Goal: Task Accomplishment & Management: Manage account settings

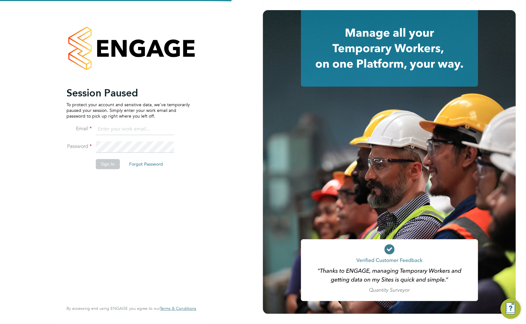
type input "[EMAIL_ADDRESS][DOMAIN_NAME]"
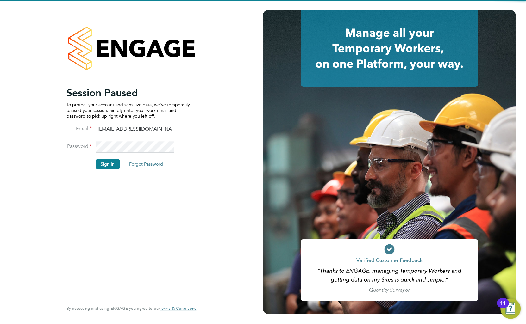
click at [115, 163] on button "Sign In" at bounding box center [108, 164] width 24 height 10
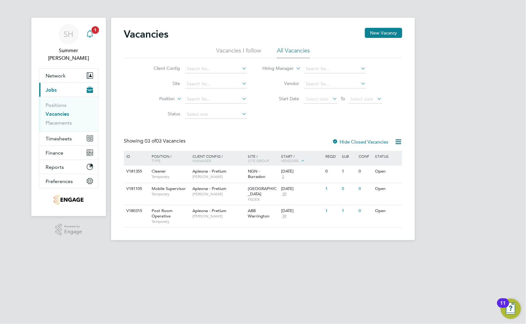
drag, startPoint x: 92, startPoint y: 29, endPoint x: 94, endPoint y: 35, distance: 6.1
click at [92, 29] on span "1" at bounding box center [95, 30] width 8 height 8
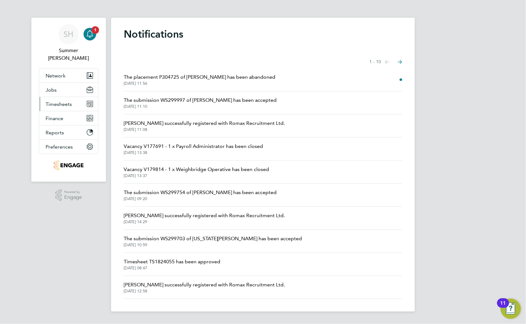
click at [66, 101] on span "Timesheets" at bounding box center [59, 104] width 26 height 6
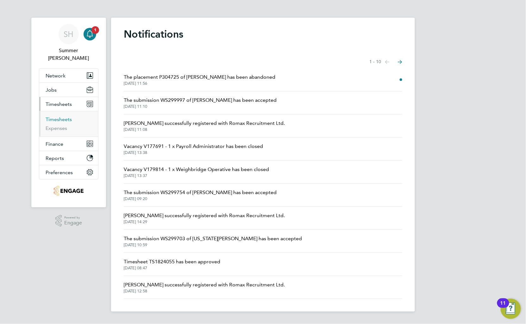
click at [64, 116] on link "Timesheets" at bounding box center [59, 119] width 26 height 6
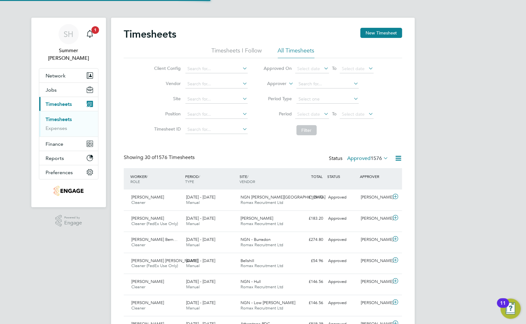
click at [363, 157] on label "Approved 1576" at bounding box center [367, 158] width 41 height 6
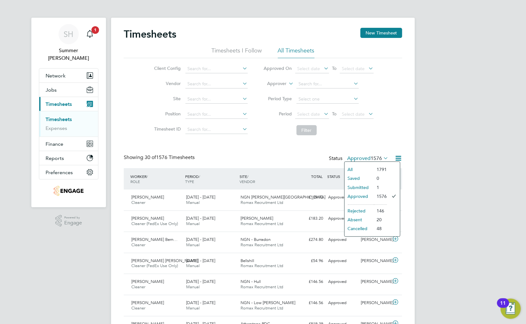
click at [371, 188] on li "Submitted" at bounding box center [358, 187] width 29 height 9
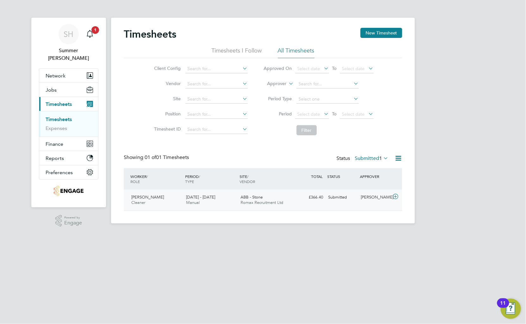
click at [362, 210] on div "Victoria Olarewaju Cleaner 20 - 26 Sep 2025 20 - 26 Sep 2025 Manual ABB - Stone…" at bounding box center [263, 200] width 278 height 21
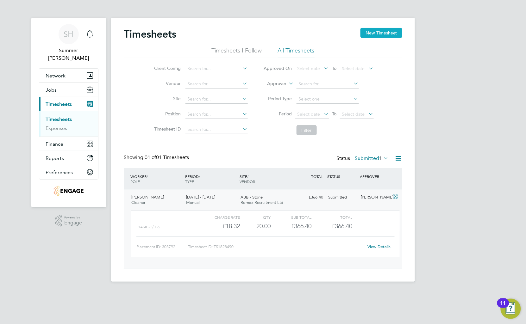
click at [383, 30] on button "New Timesheet" at bounding box center [381, 33] width 42 height 10
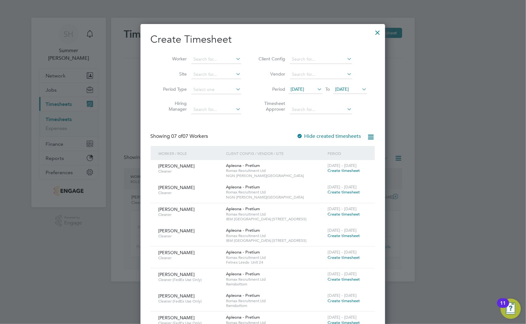
click at [304, 89] on span "12 Sep 2025" at bounding box center [298, 89] width 14 height 6
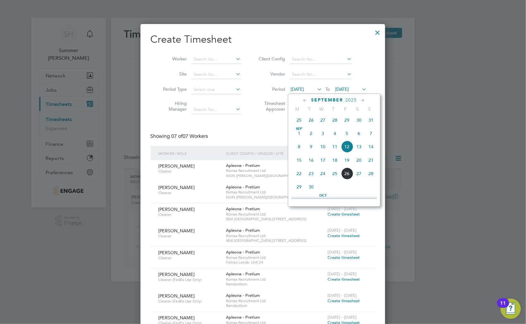
click at [379, 32] on div at bounding box center [377, 30] width 11 height 11
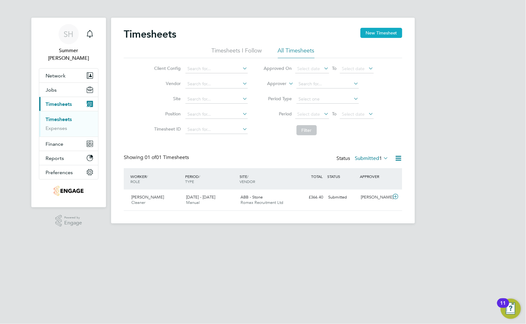
click at [388, 32] on button "New Timesheet" at bounding box center [381, 33] width 42 height 10
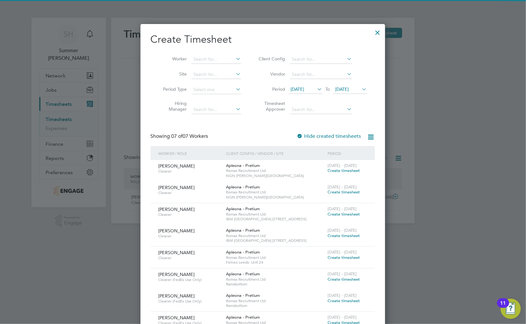
click at [301, 87] on span "12 Sep 2025" at bounding box center [298, 89] width 14 height 6
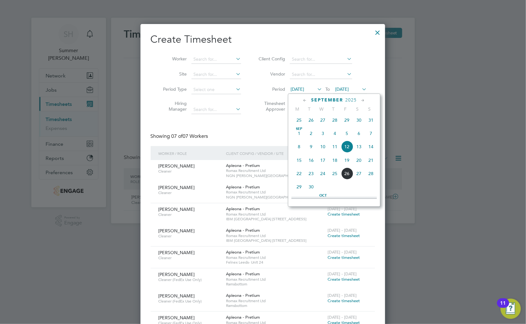
click at [360, 161] on span "20" at bounding box center [359, 160] width 12 height 12
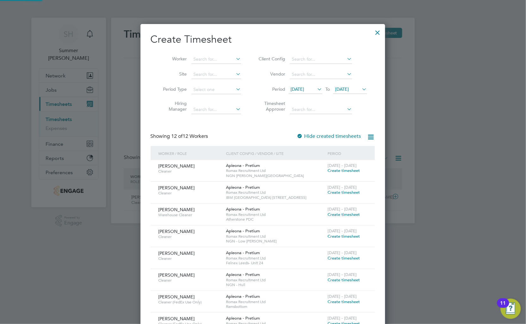
click at [342, 90] on span "20 Sep 2025" at bounding box center [342, 89] width 14 height 6
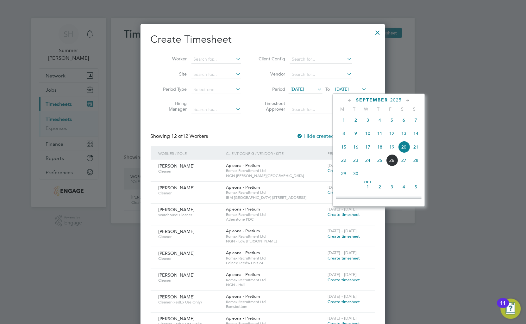
click at [393, 166] on span "26" at bounding box center [392, 160] width 12 height 12
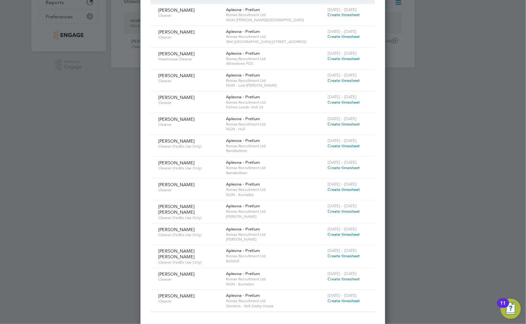
click at [343, 256] on span "Create timesheet" at bounding box center [344, 256] width 32 height 5
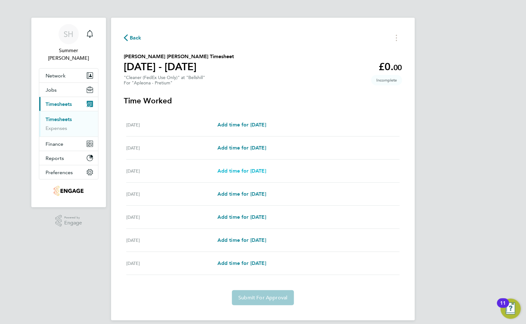
click at [256, 172] on span "Add time for Mon 22 Sep" at bounding box center [241, 171] width 49 height 6
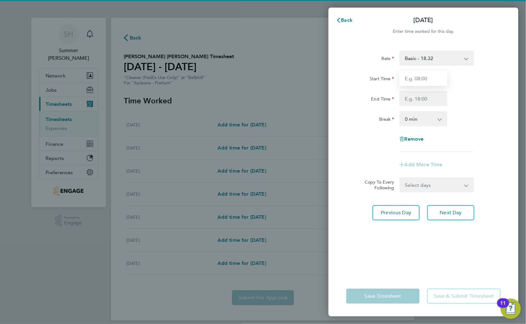
click at [415, 81] on input "Start Time" at bounding box center [423, 78] width 48 height 15
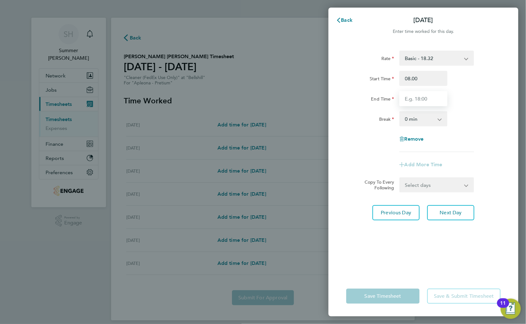
type input "08:00"
click at [436, 95] on input "End Time" at bounding box center [423, 98] width 48 height 15
type input "11:00"
drag, startPoint x: 469, startPoint y: 116, endPoint x: 457, endPoint y: 148, distance: 34.5
click at [471, 116] on div "Break 0 min 15 min 30 min 45 min 60 min 75 min 90 min" at bounding box center [422, 118] width 159 height 15
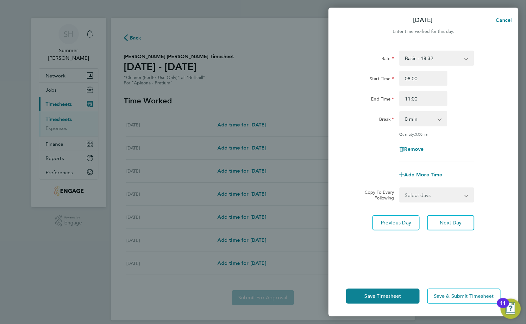
click at [438, 195] on select "Select days Day Tuesday Wednesday Thursday Friday" at bounding box center [433, 195] width 66 height 14
select select "DAY"
click at [400, 188] on select "Select days Day Tuesday Wednesday Thursday Friday" at bounding box center [433, 195] width 66 height 14
select select "2025-09-26"
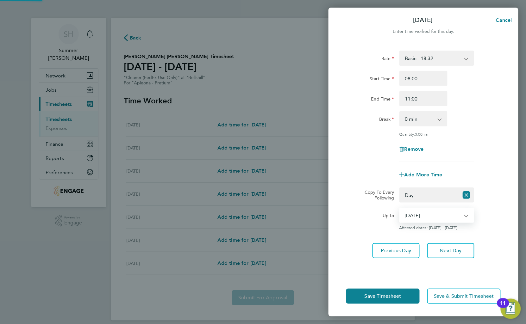
drag, startPoint x: 440, startPoint y: 202, endPoint x: 420, endPoint y: 219, distance: 25.6
click at [420, 219] on select "23 Sep 2025 24 Sep 2025 25 Sep 2025 26 Sep 2025" at bounding box center [433, 215] width 66 height 14
click at [483, 159] on div "Rate Basic - 18.32 Start Time 08:00 End Time 11:00 Break 0 min 15 min 30 min 45…" at bounding box center [423, 107] width 154 height 112
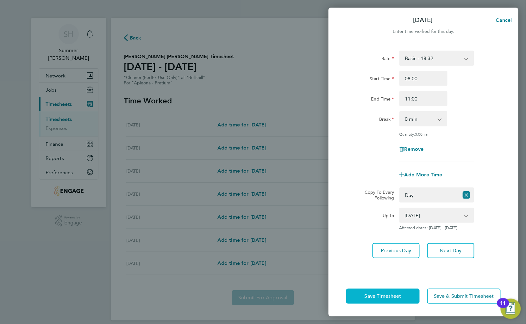
click at [383, 295] on span "Save Timesheet" at bounding box center [382, 296] width 37 height 6
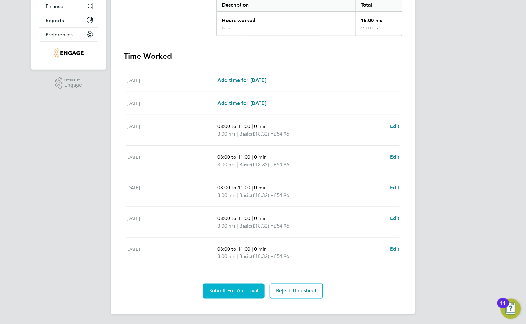
click at [233, 290] on span "Submit For Approval" at bounding box center [233, 291] width 49 height 6
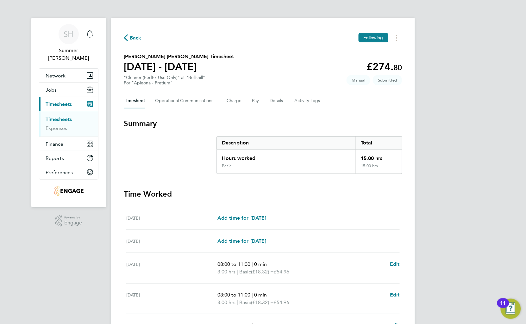
click at [60, 116] on link "Timesheets" at bounding box center [59, 119] width 26 height 6
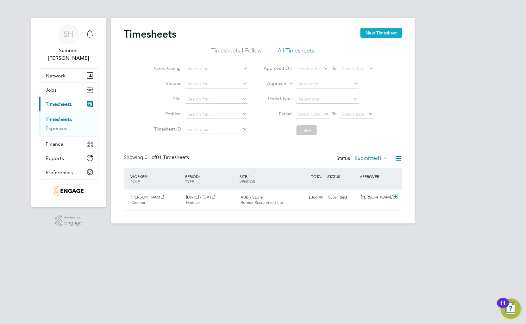
click at [390, 35] on button "New Timesheet" at bounding box center [381, 33] width 42 height 10
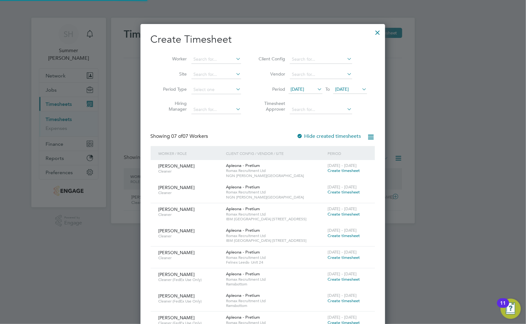
scroll to position [389, 245]
click at [304, 89] on span "12 Sep 2025" at bounding box center [298, 89] width 14 height 6
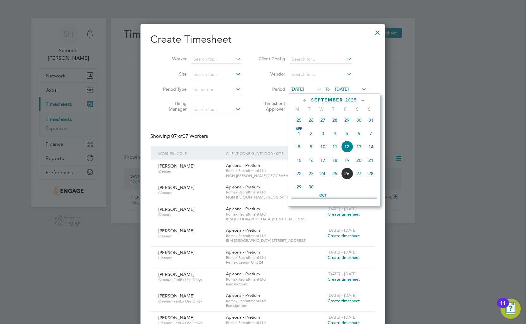
click at [361, 160] on span "20" at bounding box center [359, 160] width 12 height 12
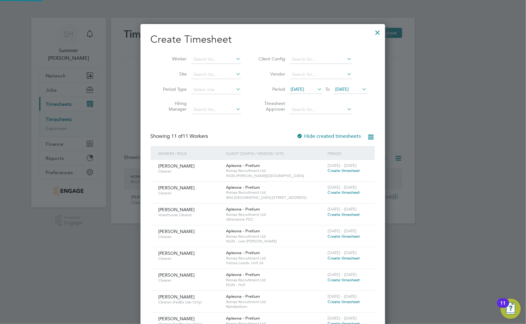
scroll to position [390, 245]
click at [349, 88] on span "20 Sep 2025" at bounding box center [342, 89] width 14 height 6
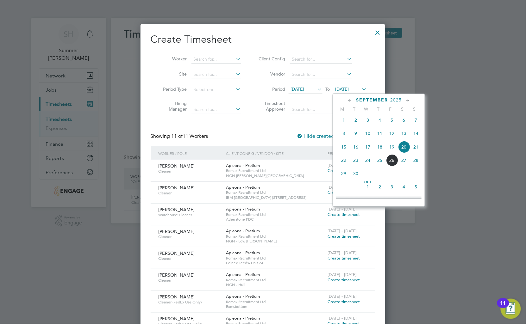
click at [389, 163] on span "26" at bounding box center [392, 160] width 12 height 12
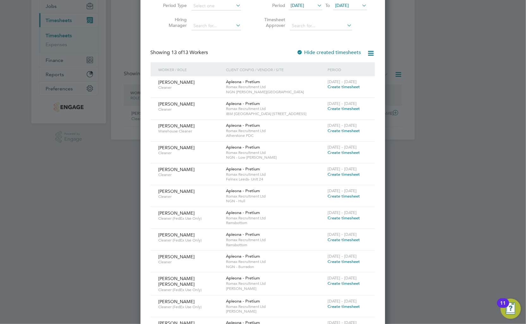
scroll to position [84, 0]
click at [331, 152] on span "Create timesheet" at bounding box center [344, 152] width 32 height 5
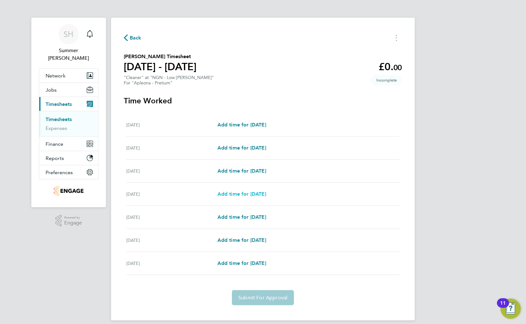
click at [254, 193] on span "Add time for Tue 23 Sep" at bounding box center [241, 194] width 49 height 6
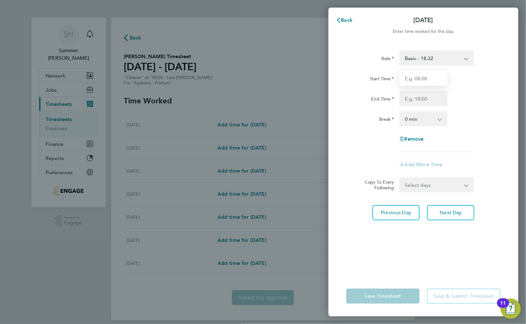
click at [417, 80] on input "Start Time" at bounding box center [423, 78] width 48 height 15
type input "08:00"
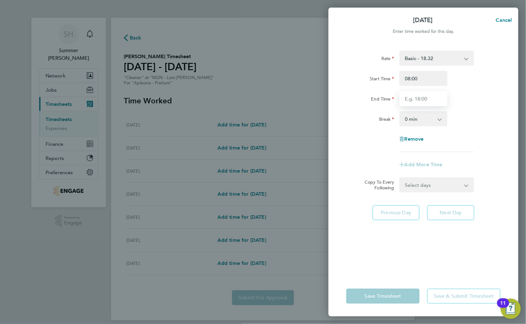
drag, startPoint x: 430, startPoint y: 96, endPoint x: 428, endPoint y: 93, distance: 4.0
click at [430, 96] on input "End Time" at bounding box center [423, 98] width 48 height 15
type input "11:00"
click at [478, 74] on div "Start Time 08:00" at bounding box center [422, 78] width 159 height 15
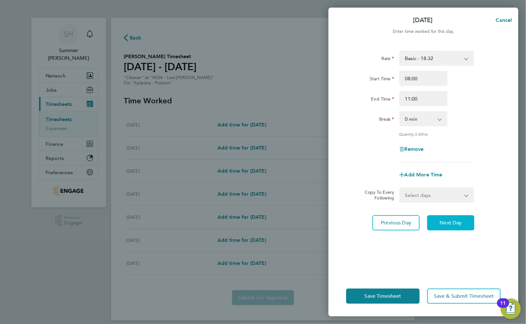
click at [464, 223] on button "Next Day" at bounding box center [450, 222] width 47 height 15
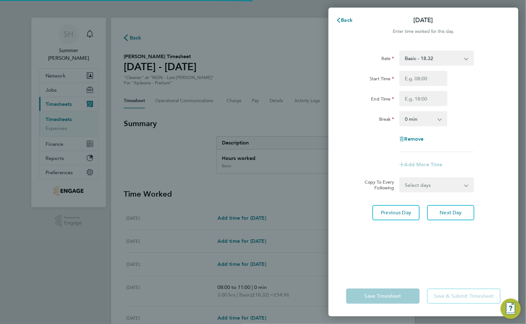
click at [424, 82] on input "Start Time" at bounding box center [423, 78] width 48 height 15
type input "08:00"
click at [416, 102] on input "End Time" at bounding box center [423, 98] width 48 height 15
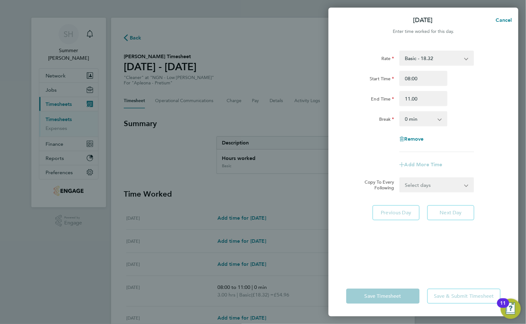
type input "11:00"
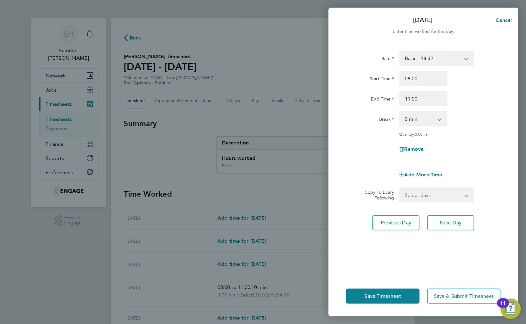
drag, startPoint x: 502, startPoint y: 95, endPoint x: 497, endPoint y: 118, distance: 23.5
click at [503, 95] on div "End Time 11:00" at bounding box center [422, 98] width 159 height 15
click at [453, 229] on button "Next Day" at bounding box center [450, 222] width 47 height 15
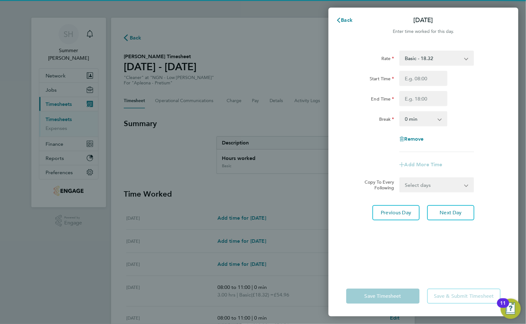
click at [397, 77] on div at bounding box center [423, 78] width 53 height 15
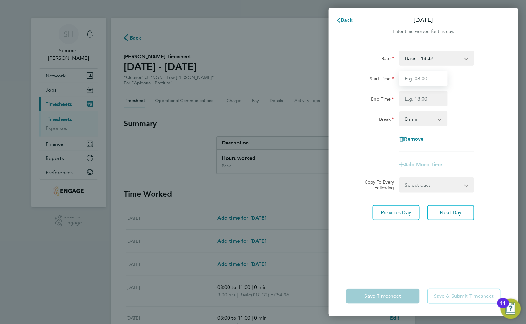
click at [403, 77] on input "Start Time" at bounding box center [423, 78] width 48 height 15
type input "08:00"
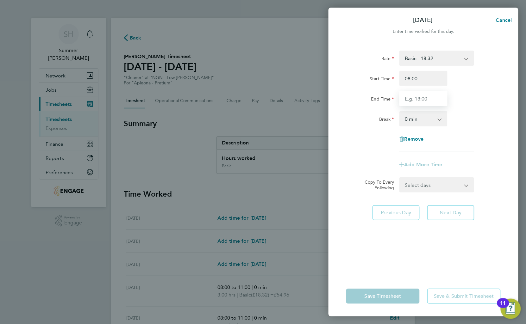
click at [416, 103] on input "End Time" at bounding box center [423, 98] width 48 height 15
type input "10:00"
drag, startPoint x: 464, startPoint y: 108, endPoint x: 460, endPoint y: 118, distance: 10.8
click at [464, 108] on div "Rate Basic - 18.32 Start Time 08:00 End Time 10:00 Break 0 min 15 min 30 min 45…" at bounding box center [423, 102] width 154 height 102
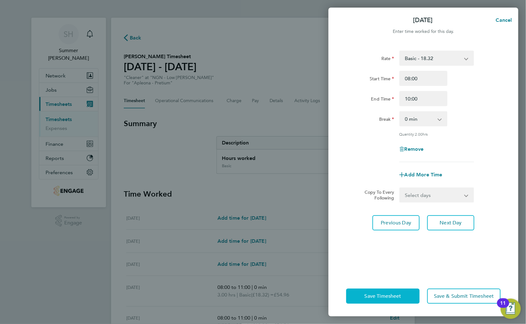
click at [373, 299] on span "Save Timesheet" at bounding box center [382, 296] width 37 height 6
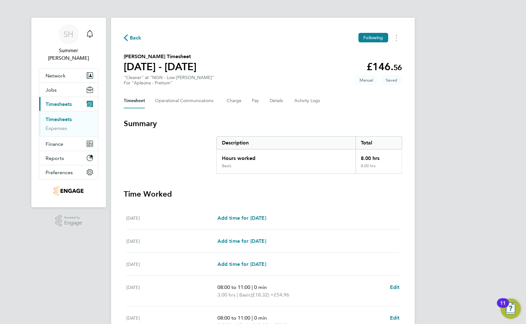
click at [192, 119] on h3 "Summary" at bounding box center [263, 124] width 278 height 10
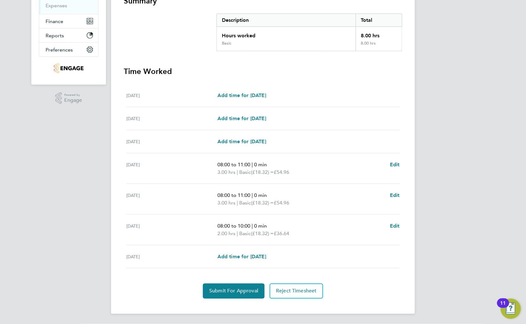
scroll to position [123, 0]
click at [239, 290] on span "Submit For Approval" at bounding box center [233, 291] width 49 height 6
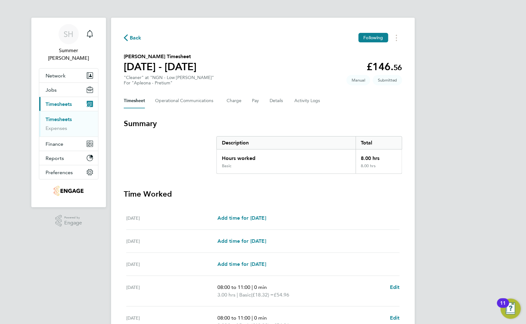
click at [66, 116] on link "Timesheets" at bounding box center [59, 119] width 26 height 6
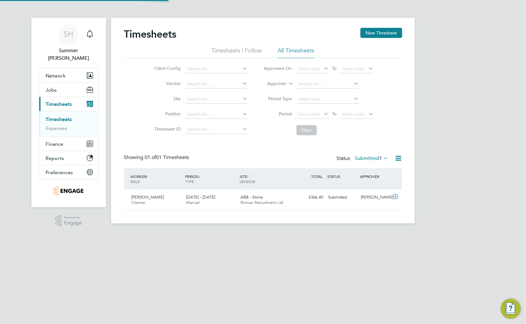
scroll to position [16, 55]
click at [396, 33] on button "New Timesheet" at bounding box center [381, 33] width 42 height 10
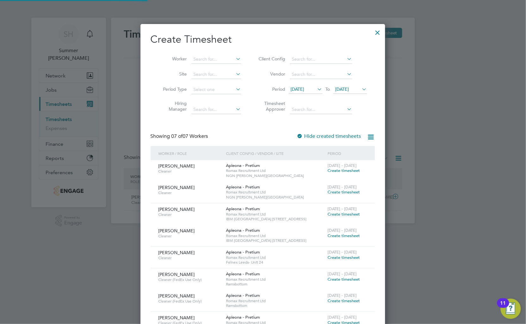
scroll to position [389, 245]
click at [301, 88] on span "12 Sep 2025" at bounding box center [298, 89] width 14 height 6
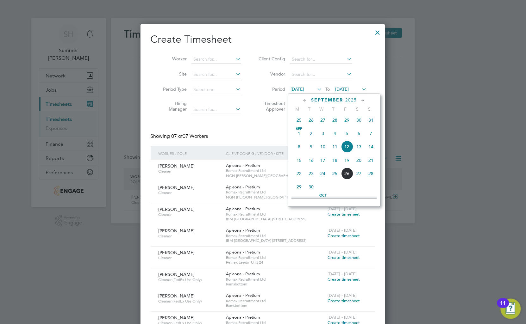
click at [360, 165] on span "20" at bounding box center [359, 160] width 12 height 12
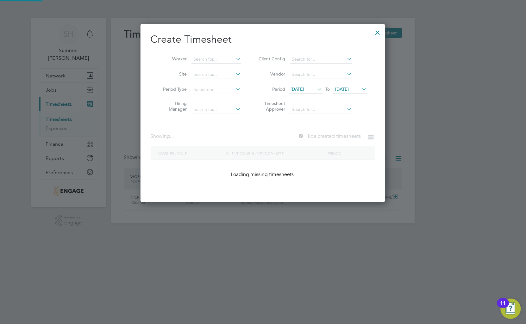
scroll to position [368, 245]
drag, startPoint x: 347, startPoint y: 83, endPoint x: 348, endPoint y: 86, distance: 3.6
click at [347, 85] on li "Period 20 Sep 2025 To 20 Sep 2025" at bounding box center [312, 89] width 126 height 15
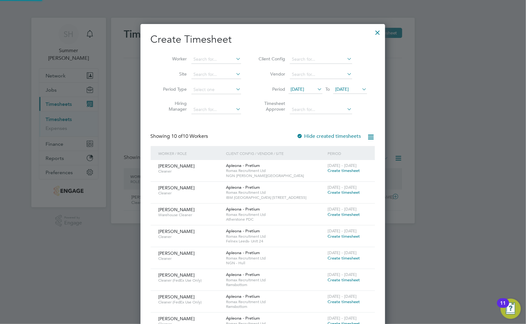
click at [348, 86] on span "20 Sep 2025" at bounding box center [342, 89] width 14 height 6
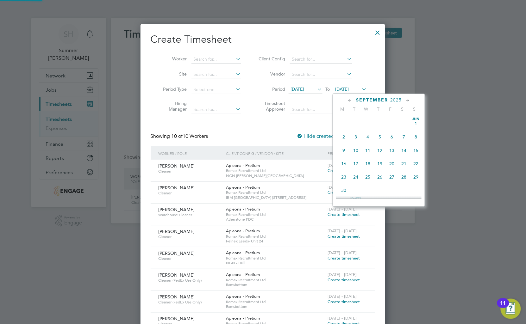
scroll to position [217, 0]
click at [391, 161] on span "26" at bounding box center [392, 160] width 12 height 12
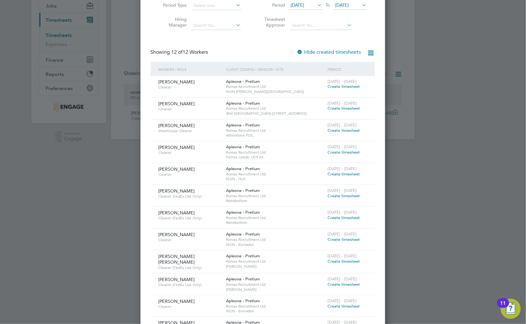
scroll to position [70, 0]
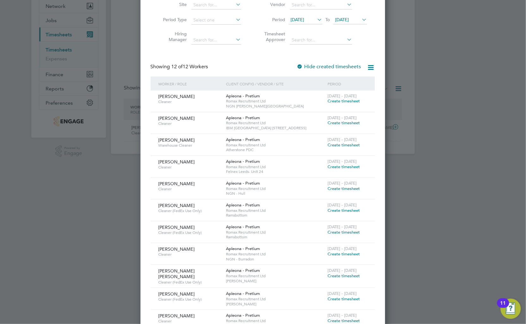
click at [340, 278] on span "Create timesheet" at bounding box center [344, 275] width 32 height 5
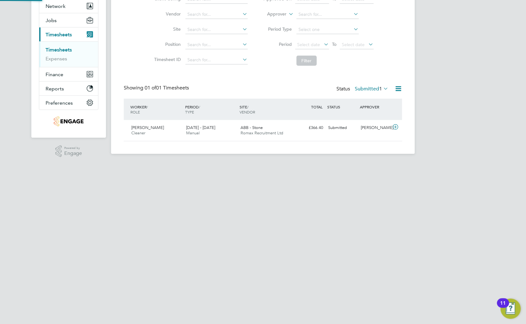
scroll to position [8, 0]
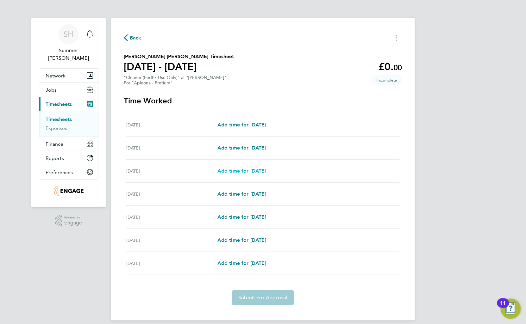
click at [254, 170] on span "Add time for Mon 22 Sep" at bounding box center [241, 171] width 49 height 6
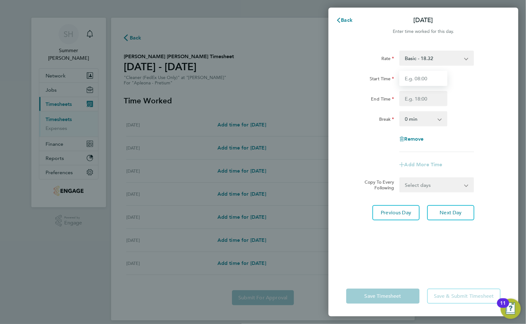
click at [433, 82] on input "Start Time" at bounding box center [423, 78] width 48 height 15
type input "06:40"
click at [448, 97] on div at bounding box center [423, 98] width 53 height 15
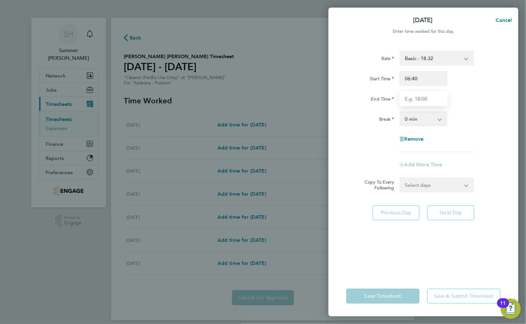
click at [412, 95] on input "End Time" at bounding box center [423, 98] width 48 height 15
type input "09:10"
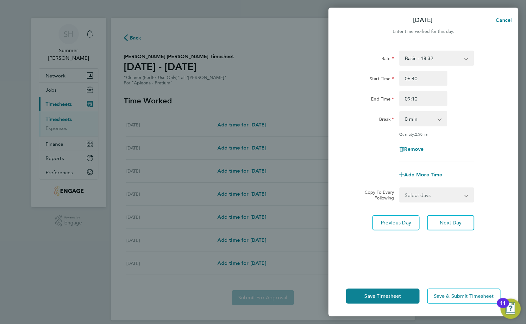
click at [464, 114] on div "Break 0 min 15 min 30 min 45 min 60 min 75 min 90 min" at bounding box center [422, 118] width 159 height 15
click at [453, 227] on button "Next Day" at bounding box center [450, 222] width 47 height 15
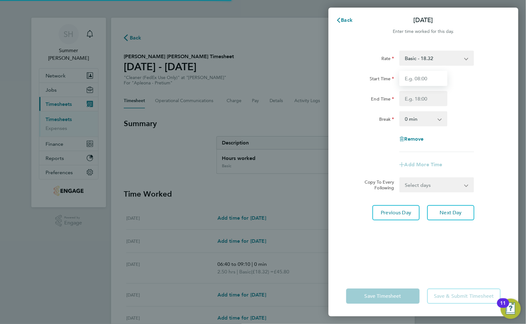
click at [429, 76] on input "Start Time" at bounding box center [423, 78] width 48 height 15
type input "06:50"
click at [433, 97] on input "End Time" at bounding box center [423, 98] width 48 height 15
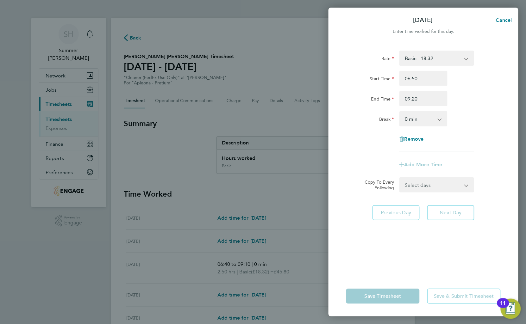
type input "09:20"
click at [489, 116] on div "Break 0 min 15 min 30 min 45 min 60 min 75 min 90 min" at bounding box center [422, 118] width 159 height 15
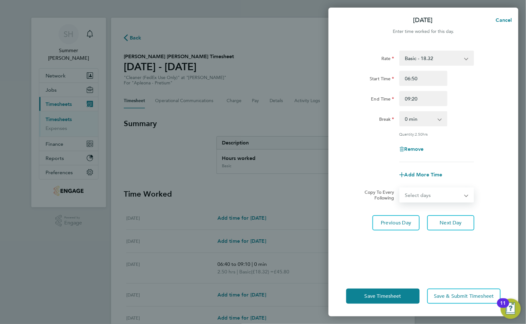
drag, startPoint x: 443, startPoint y: 190, endPoint x: 444, endPoint y: 201, distance: 11.1
click at [443, 190] on select "Select days Day Wednesday Thursday Friday" at bounding box center [433, 195] width 66 height 14
select select "DAY"
click at [400, 188] on select "Select days Day Wednesday Thursday Friday" at bounding box center [433, 195] width 66 height 14
select select "2025-09-26"
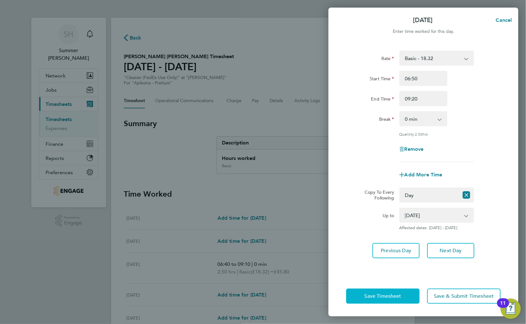
click at [391, 294] on span "Save Timesheet" at bounding box center [382, 296] width 37 height 6
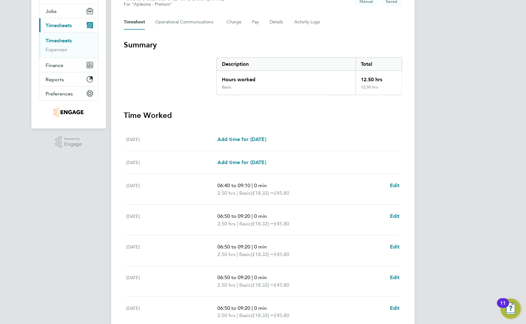
scroll to position [139, 0]
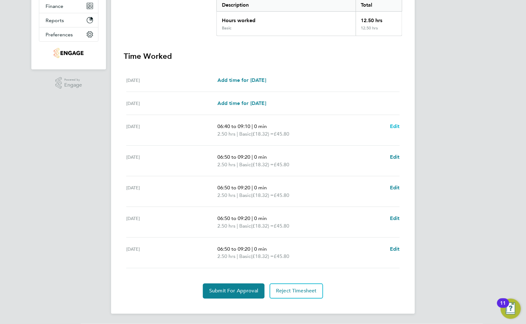
click at [399, 123] on link "Edit" at bounding box center [395, 127] width 10 height 8
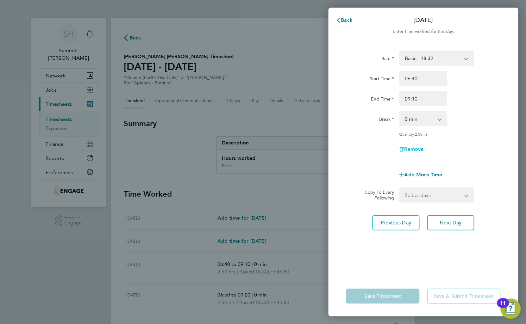
click at [417, 149] on span "Remove" at bounding box center [413, 149] width 19 height 6
select select "null"
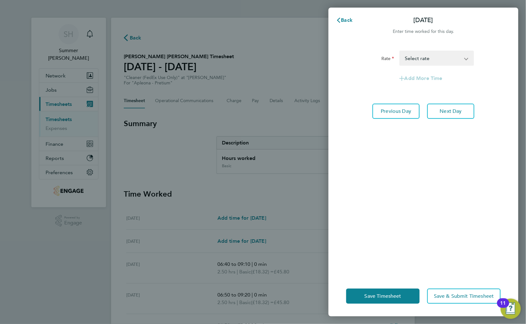
click at [445, 59] on select "Basic - 18.32 Select rate" at bounding box center [433, 58] width 66 height 14
click at [402, 190] on div "Rate Basic - 18.32 Select rate Add More Time Previous Day Next Day" at bounding box center [423, 159] width 190 height 233
click at [448, 105] on button "Next Day" at bounding box center [450, 111] width 47 height 15
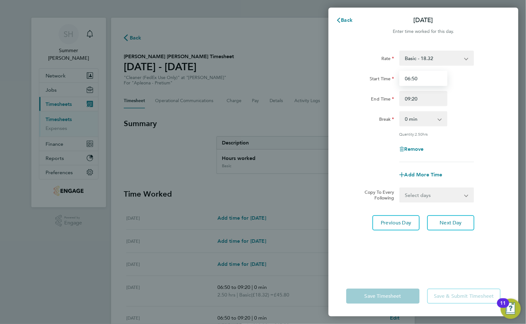
click at [421, 79] on input "06:50" at bounding box center [423, 78] width 48 height 15
type input "06:40"
click at [481, 74] on div "Start Time 06:40" at bounding box center [422, 78] width 159 height 15
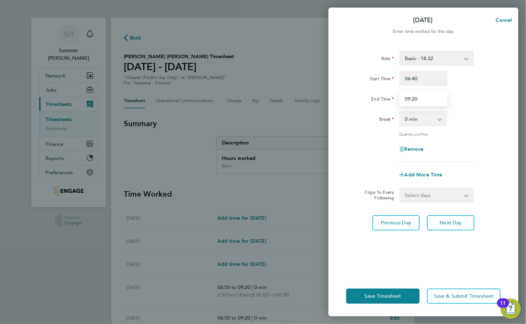
click at [428, 101] on input "09:20" at bounding box center [423, 98] width 48 height 15
type input "09:10"
click at [460, 127] on div "Rate Basic - 18.32 Start Time 06:40 End Time 09:10 Break 0 min 15 min 30 min 45…" at bounding box center [423, 107] width 154 height 112
click at [390, 297] on span "Save Timesheet" at bounding box center [382, 296] width 37 height 6
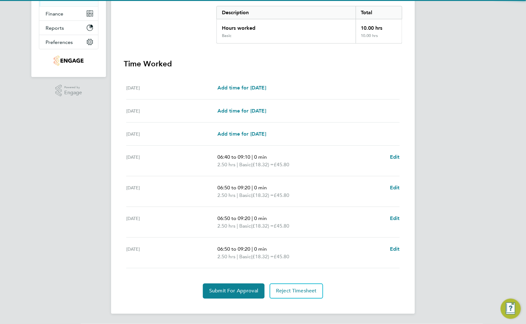
scroll to position [131, 0]
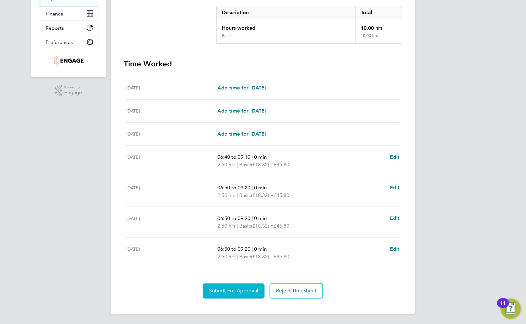
click at [247, 290] on span "Submit For Approval" at bounding box center [233, 291] width 49 height 6
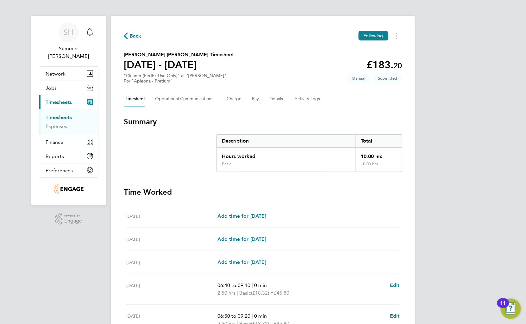
scroll to position [0, 0]
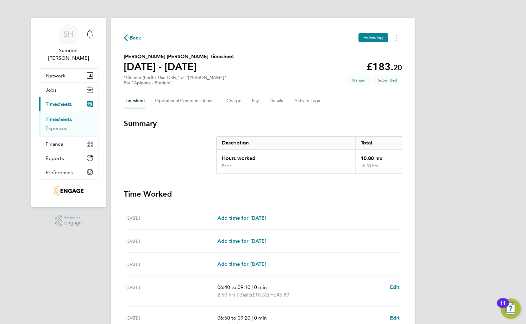
click at [69, 116] on link "Timesheets" at bounding box center [59, 119] width 26 height 6
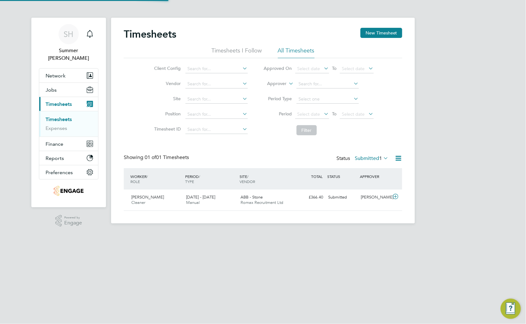
scroll to position [16, 55]
click at [386, 32] on button "New Timesheet" at bounding box center [381, 33] width 42 height 10
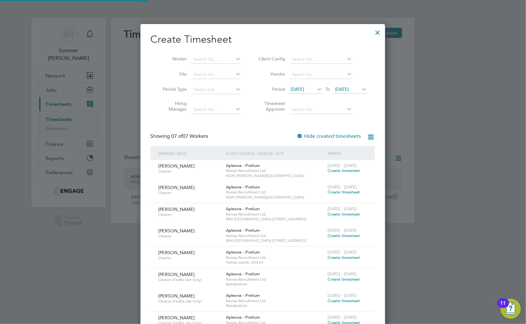
scroll to position [389, 245]
click at [304, 87] on span "12 Sep 2025" at bounding box center [298, 89] width 14 height 6
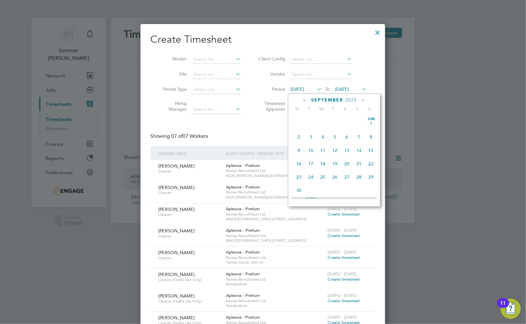
scroll to position [204, 0]
click at [362, 162] on span "20" at bounding box center [359, 160] width 12 height 12
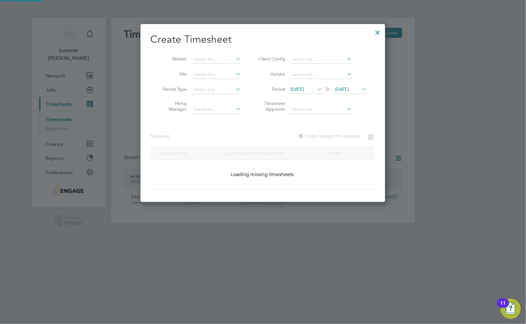
scroll to position [347, 245]
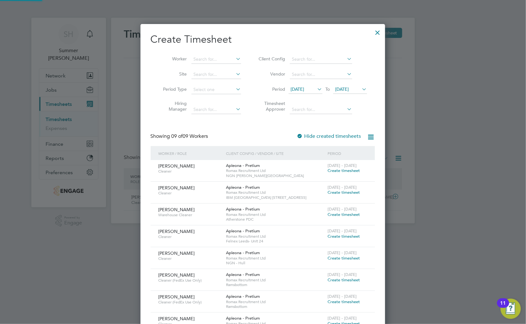
click at [349, 90] on span "20 Sep 2025" at bounding box center [342, 89] width 14 height 6
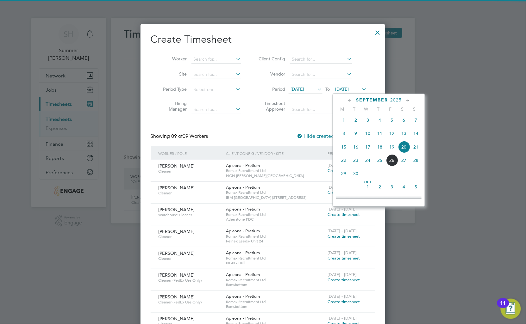
click at [390, 161] on span "26" at bounding box center [392, 160] width 12 height 12
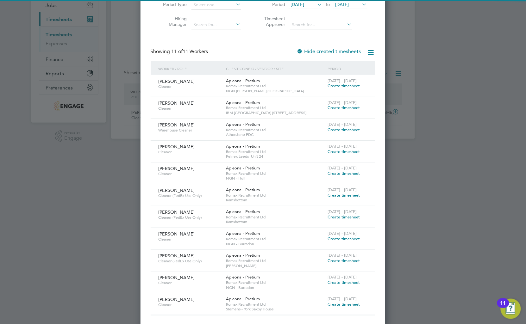
scroll to position [90, 0]
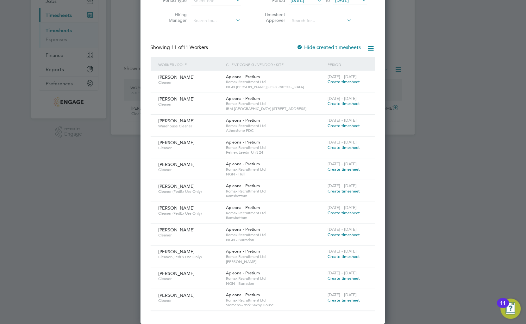
click at [329, 255] on span "Create timesheet" at bounding box center [344, 256] width 32 height 5
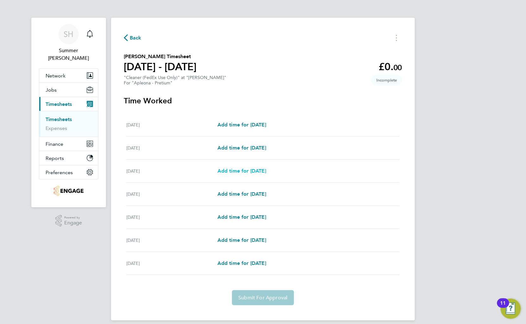
click at [253, 171] on span "Add time for Mon 22 Sep" at bounding box center [241, 171] width 49 height 6
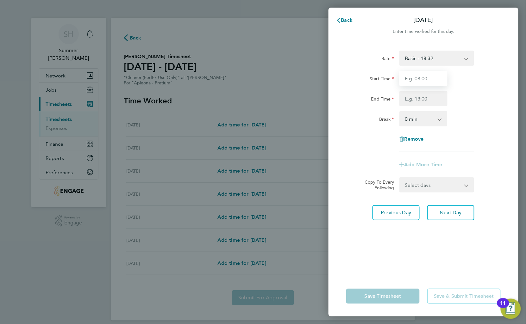
click at [434, 73] on input "Start Time" at bounding box center [423, 78] width 48 height 15
type input "07:00"
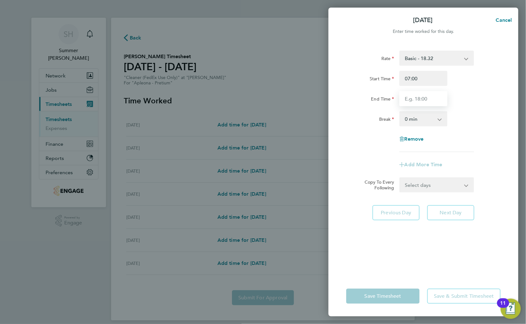
click at [406, 100] on input "End Time" at bounding box center [423, 98] width 48 height 15
type input "12:00"
click at [473, 119] on div "Break 0 min 15 min 30 min 45 min 60 min 75 min 90 min" at bounding box center [422, 118] width 159 height 15
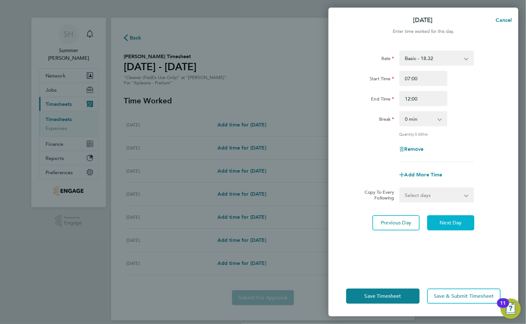
click at [452, 220] on span "Next Day" at bounding box center [451, 223] width 22 height 6
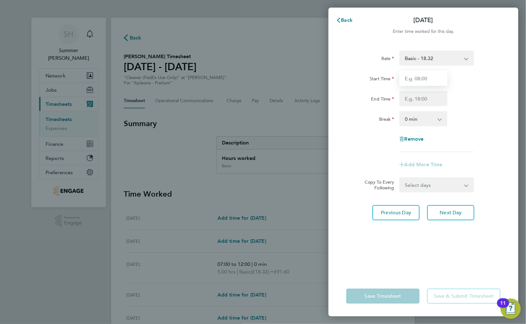
click at [429, 80] on input "Start Time" at bounding box center [423, 78] width 48 height 15
type input "06:40"
click at [439, 101] on input "End Time" at bounding box center [423, 98] width 48 height 15
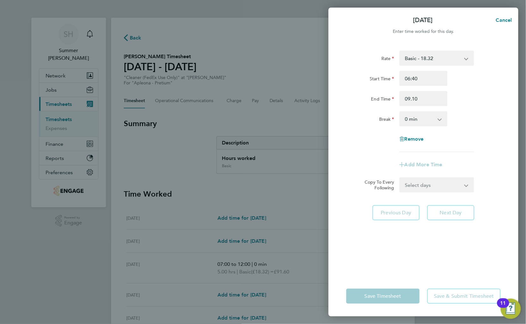
type input "09:10"
click at [500, 100] on div "End Time 09:10" at bounding box center [422, 98] width 159 height 15
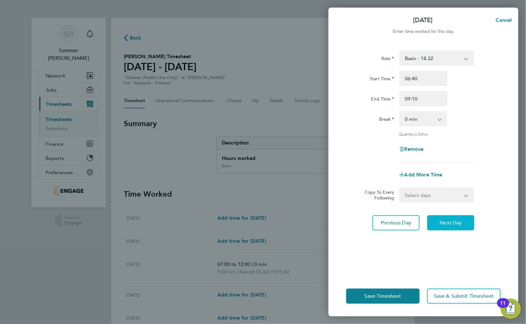
click at [438, 219] on button "Next Day" at bounding box center [450, 222] width 47 height 15
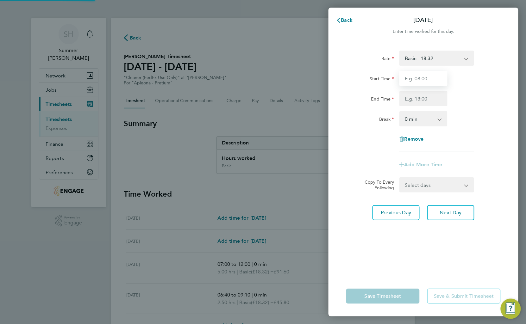
click at [425, 79] on input "Start Time" at bounding box center [423, 78] width 48 height 15
type input "06:50"
click at [418, 99] on input "End Time" at bounding box center [423, 98] width 48 height 15
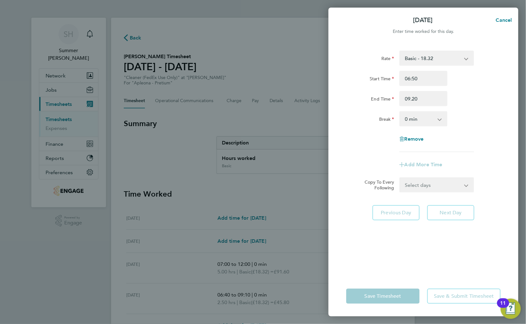
type input "09:20"
drag, startPoint x: 479, startPoint y: 110, endPoint x: 476, endPoint y: 192, distance: 81.3
click at [479, 111] on div "Rate Basic - 18.32 Start Time 06:50 End Time 09:20 Break 0 min 15 min 30 min 45…" at bounding box center [423, 102] width 154 height 102
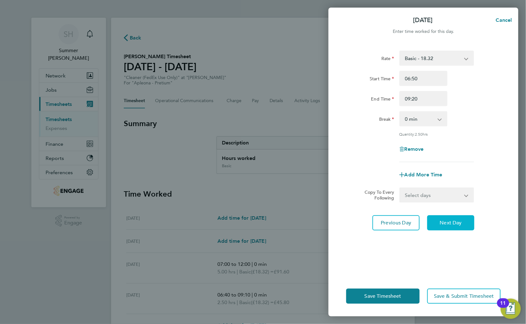
click at [466, 223] on button "Next Day" at bounding box center [450, 222] width 47 height 15
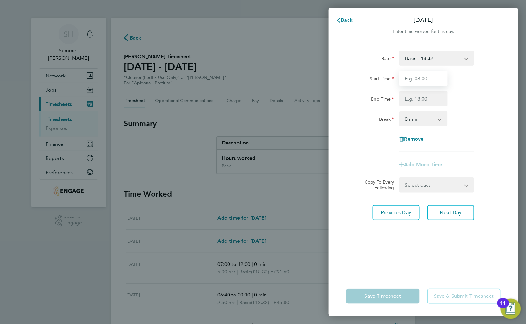
click at [418, 76] on input "Start Time" at bounding box center [423, 78] width 48 height 15
type input "06:50"
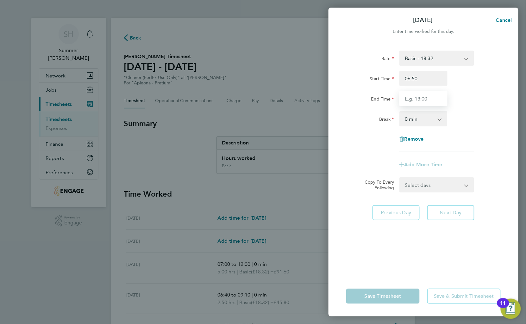
click at [418, 93] on input "End Time" at bounding box center [423, 98] width 48 height 15
type input "09:20"
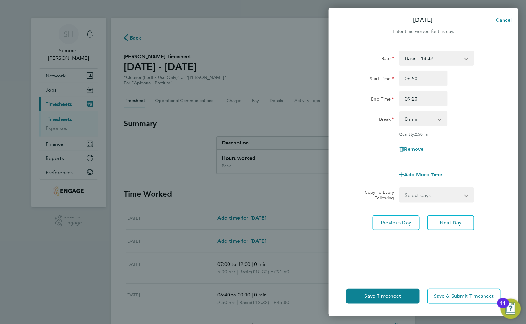
click at [481, 127] on div "Rate Basic - 18.32 Start Time 06:50 End Time 09:20 Break 0 min 15 min 30 min 45…" at bounding box center [423, 107] width 154 height 112
click at [446, 223] on span "Next Day" at bounding box center [451, 223] width 22 height 6
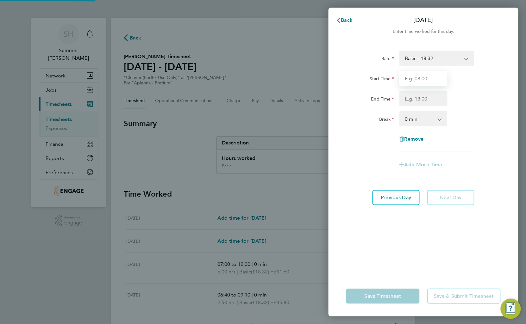
click at [415, 80] on input "Start Time" at bounding box center [423, 78] width 48 height 15
type input "06:50"
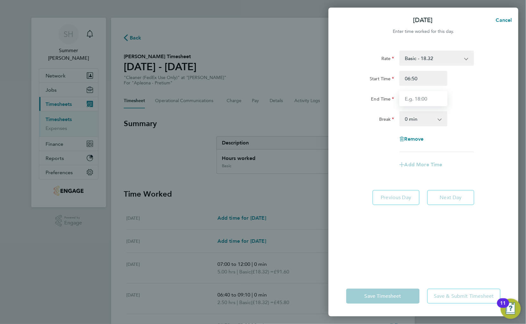
click at [420, 95] on input "End Time" at bounding box center [423, 98] width 48 height 15
type input "09:20"
click at [475, 138] on div "Rate Basic - 18.32 Start Time 06:50 End Time 09:20 Break 0 min 15 min 30 min 45…" at bounding box center [423, 102] width 154 height 102
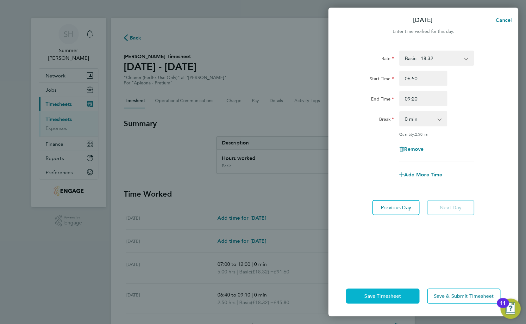
click at [380, 294] on span "Save Timesheet" at bounding box center [382, 296] width 37 height 6
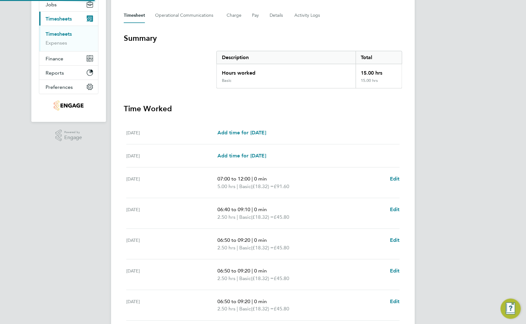
scroll to position [139, 0]
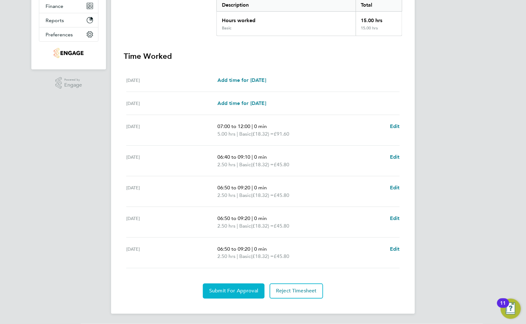
click at [238, 293] on span "Submit For Approval" at bounding box center [233, 291] width 49 height 6
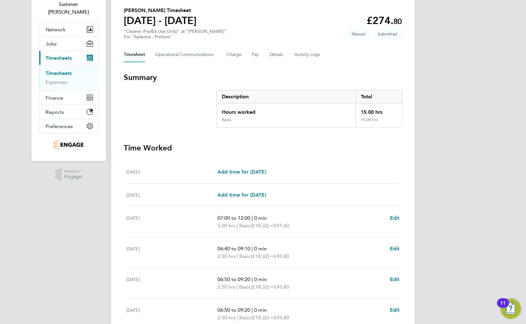
scroll to position [0, 0]
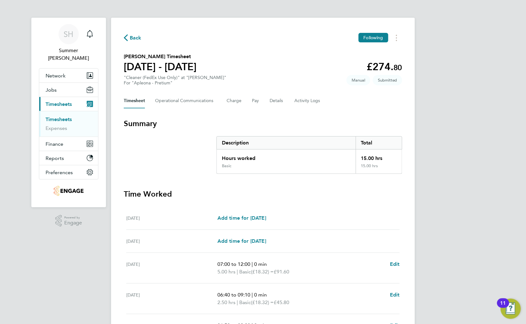
click at [59, 116] on link "Timesheets" at bounding box center [59, 119] width 26 height 6
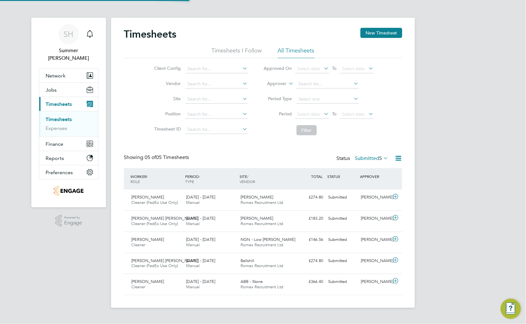
scroll to position [16, 55]
click at [394, 30] on button "New Timesheet" at bounding box center [381, 33] width 42 height 10
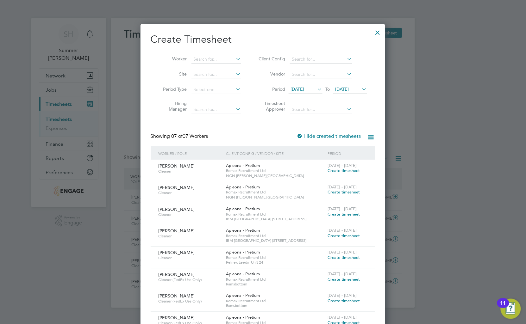
click at [304, 83] on li "Period 12 Sep 2025 To 19 Sep 2025" at bounding box center [312, 89] width 126 height 15
drag, startPoint x: 304, startPoint y: 86, endPoint x: 314, endPoint y: 93, distance: 11.7
click at [304, 87] on span "12 Sep 2025" at bounding box center [298, 89] width 14 height 6
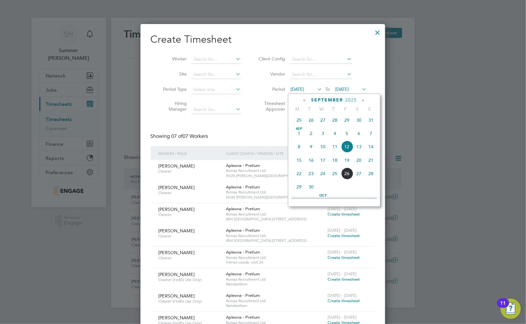
click at [357, 161] on span "20" at bounding box center [359, 160] width 12 height 12
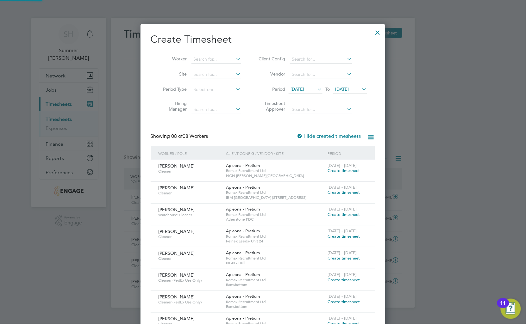
click at [349, 86] on span "20 Sep 2025" at bounding box center [342, 89] width 14 height 6
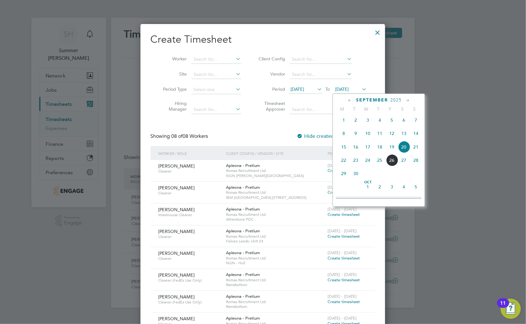
click at [393, 166] on span "26" at bounding box center [392, 160] width 12 height 12
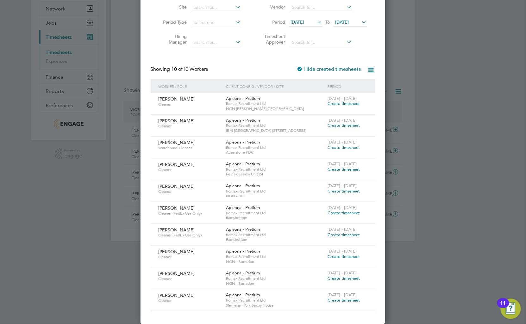
click at [336, 277] on span "Create timesheet" at bounding box center [344, 278] width 32 height 5
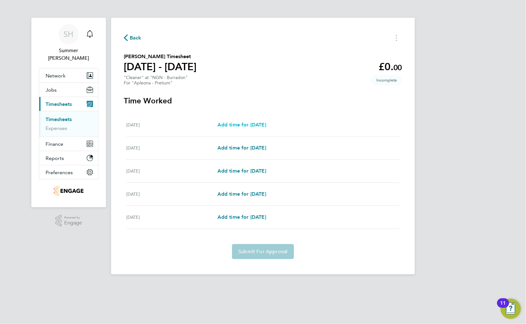
click at [252, 122] on span "Add time for Mon 22 Sep" at bounding box center [241, 125] width 49 height 6
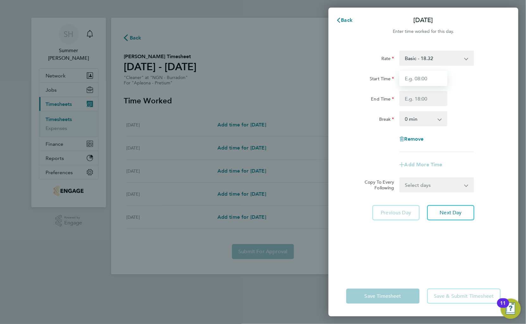
click at [439, 72] on input "Start Time" at bounding box center [423, 78] width 48 height 15
type input "11:00"
click at [430, 99] on input "End Time" at bounding box center [423, 98] width 48 height 15
click at [447, 107] on div "Rate Basic - 18.32 Start Time 11:00 End Time 14.00 Break 0 min 15 min 30 min 45…" at bounding box center [423, 102] width 154 height 102
type input "14:00"
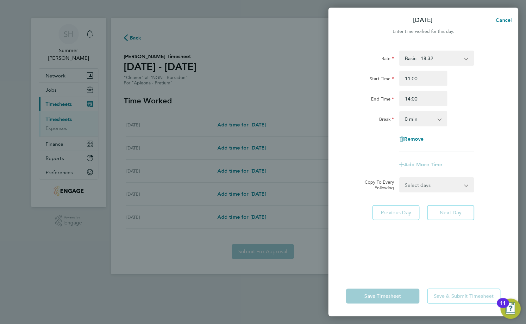
click at [490, 104] on div "End Time 14:00" at bounding box center [422, 98] width 159 height 15
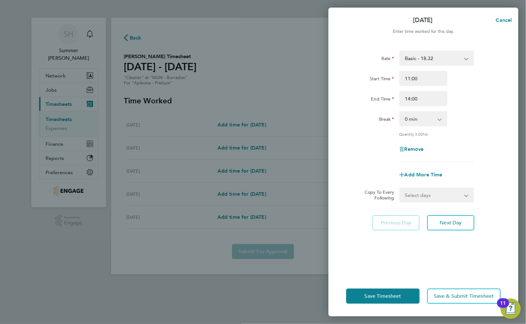
drag, startPoint x: 432, startPoint y: 192, endPoint x: 432, endPoint y: 198, distance: 6.0
click at [432, 194] on select "Select days Day Tuesday Wednesday Thursday Friday" at bounding box center [433, 195] width 66 height 14
select select "DAY"
click at [400, 188] on select "Select days Day Tuesday Wednesday Thursday Friday" at bounding box center [433, 195] width 66 height 14
select select "2025-09-26"
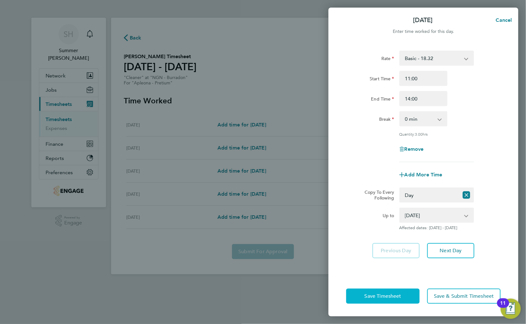
click at [385, 295] on span "Save Timesheet" at bounding box center [382, 296] width 37 height 6
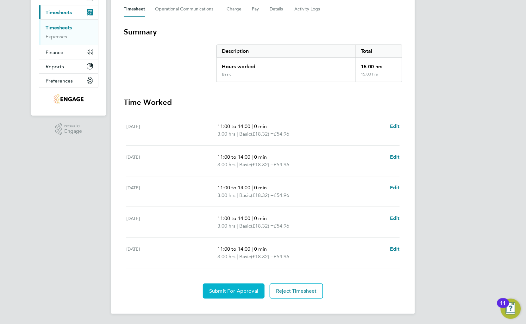
click at [232, 290] on span "Submit For Approval" at bounding box center [233, 291] width 49 height 6
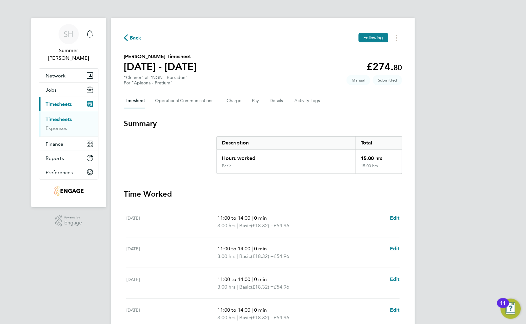
click at [61, 116] on link "Timesheets" at bounding box center [59, 119] width 26 height 6
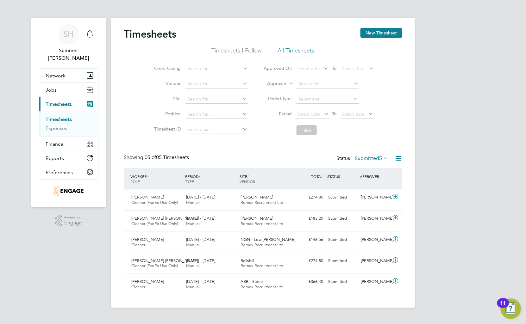
click at [376, 157] on label "Submitted 5" at bounding box center [372, 158] width 34 height 6
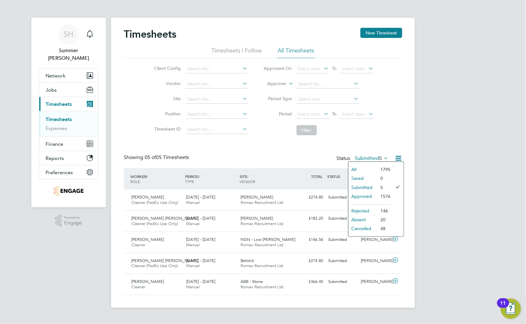
click at [365, 195] on li "Approved" at bounding box center [362, 196] width 29 height 9
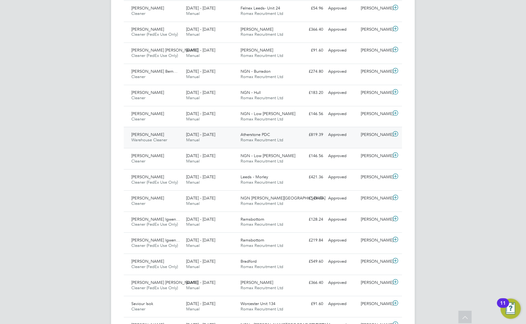
click at [208, 142] on div "6 - 12 Sep 2025 Manual" at bounding box center [210, 138] width 55 height 16
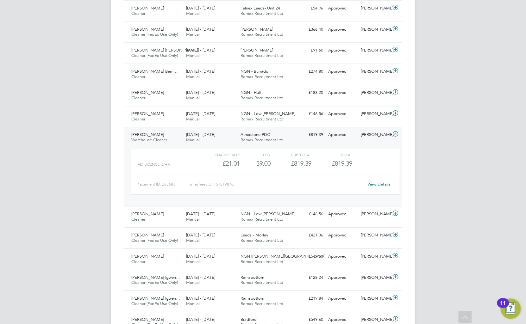
click at [383, 185] on link "View Details" at bounding box center [379, 184] width 23 height 5
click at [381, 186] on link "View Details" at bounding box center [379, 184] width 23 height 5
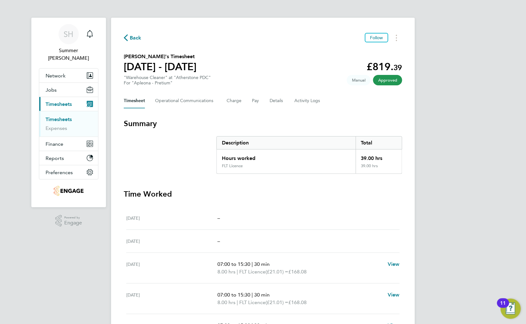
click at [191, 139] on section "Summary Description Total Hours worked 39.00 hrs FLT Licence 39.00 hrs" at bounding box center [263, 146] width 278 height 55
click at [63, 116] on link "Timesheets" at bounding box center [59, 119] width 26 height 6
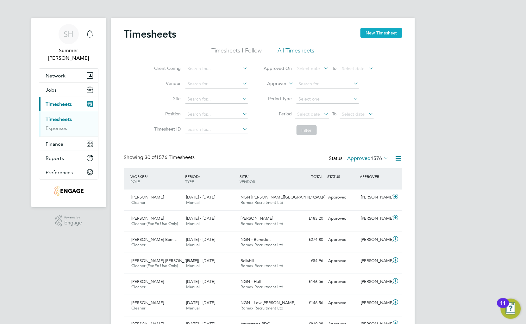
click at [375, 34] on button "New Timesheet" at bounding box center [381, 33] width 42 height 10
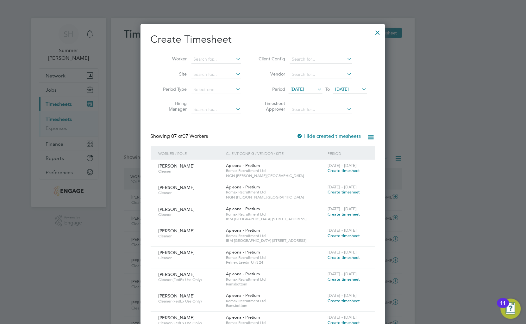
click at [302, 85] on span "12 Sep 2025" at bounding box center [305, 89] width 34 height 9
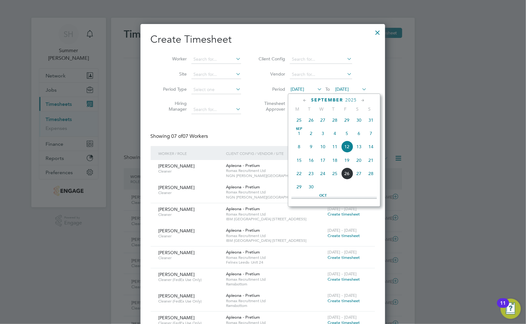
click at [357, 164] on span "20" at bounding box center [359, 160] width 12 height 12
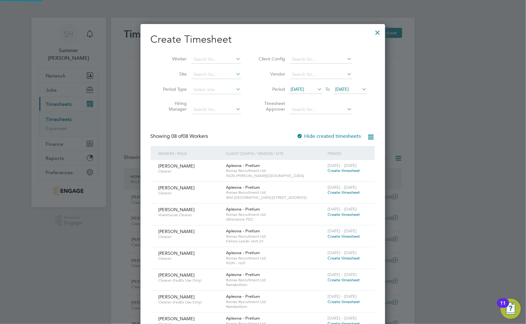
click at [348, 94] on div "20 Sep 2025 To 20 Sep 2025" at bounding box center [327, 89] width 78 height 9
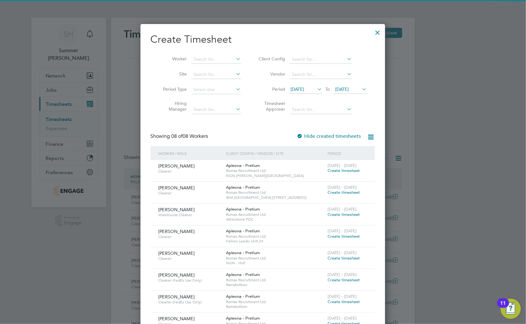
click at [347, 89] on span "20 Sep 2025" at bounding box center [342, 89] width 14 height 6
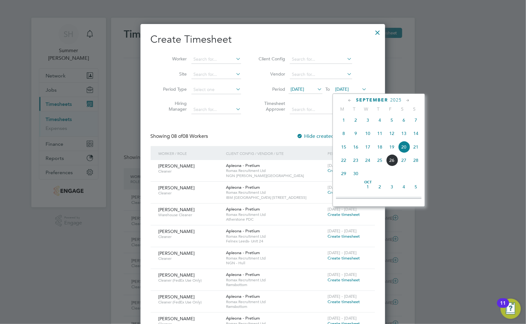
click at [390, 161] on span "26" at bounding box center [392, 160] width 12 height 12
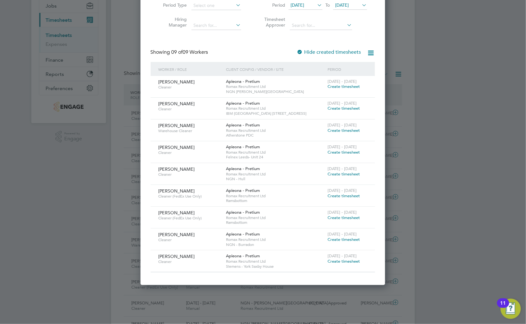
click at [342, 130] on span "Create timesheet" at bounding box center [344, 130] width 32 height 5
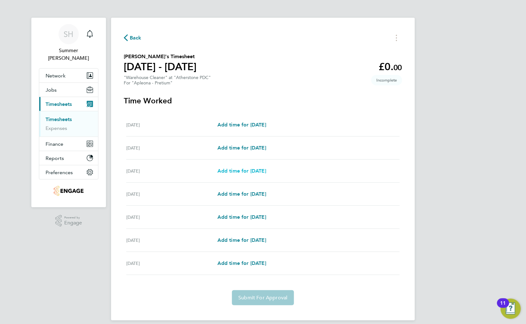
click at [266, 169] on span "Add time for Mon 22 Sep" at bounding box center [241, 171] width 49 height 6
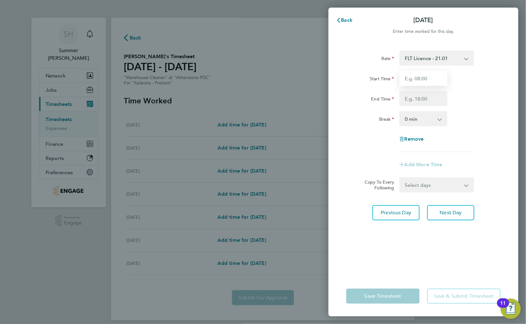
click at [417, 77] on input "Start Time" at bounding box center [423, 78] width 48 height 15
type input "07:00"
click at [426, 98] on input "End Time" at bounding box center [423, 98] width 48 height 15
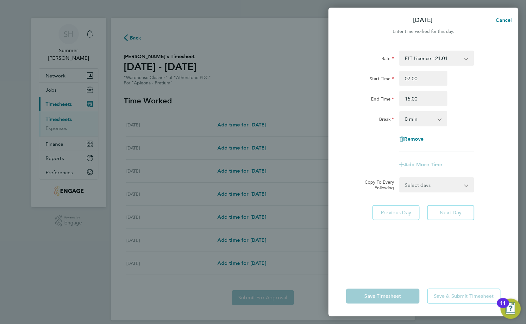
type input "15:00"
drag, startPoint x: 451, startPoint y: 96, endPoint x: 443, endPoint y: 108, distance: 13.7
click at [454, 100] on div "End Time 15:00" at bounding box center [422, 98] width 159 height 15
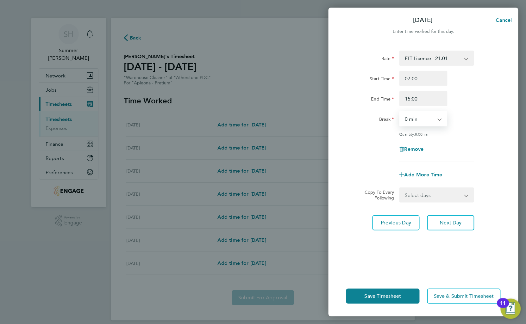
click at [424, 117] on select "0 min 15 min 30 min 45 min 60 min 75 min 90 min" at bounding box center [419, 119] width 39 height 14
select select "30"
click at [400, 112] on select "0 min 15 min 30 min 45 min 60 min 75 min 90 min" at bounding box center [419, 119] width 39 height 14
click at [484, 137] on div "Rate FLT Licence - 21.01 Start Time 07:00 End Time 15:00 Break 0 min 15 min 30 …" at bounding box center [423, 107] width 154 height 112
drag, startPoint x: 435, startPoint y: 193, endPoint x: 433, endPoint y: 203, distance: 9.9
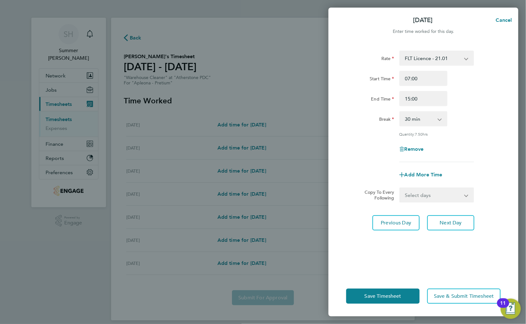
click at [435, 194] on select "Select days Day Tuesday Wednesday Thursday Friday" at bounding box center [433, 195] width 66 height 14
select select "DAY"
click at [400, 188] on select "Select days Day Tuesday Wednesday Thursday Friday" at bounding box center [433, 195] width 66 height 14
select select "2025-09-26"
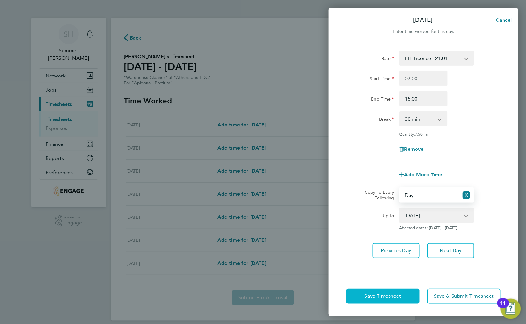
click at [394, 295] on span "Save Timesheet" at bounding box center [382, 296] width 37 height 6
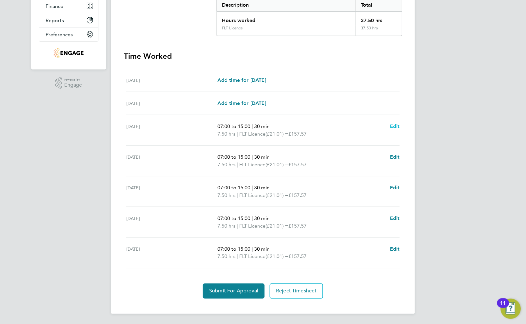
click at [391, 126] on span "Edit" at bounding box center [395, 126] width 10 height 6
select select "30"
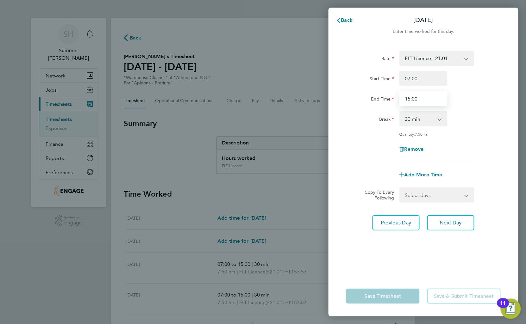
click at [420, 99] on input "15:00" at bounding box center [423, 98] width 48 height 15
type input "15:30"
click at [512, 85] on div "Rate FLT Licence - 21.01 Start Time 07:00 End Time 15:30 Break 0 min 15 min 30 …" at bounding box center [423, 159] width 190 height 233
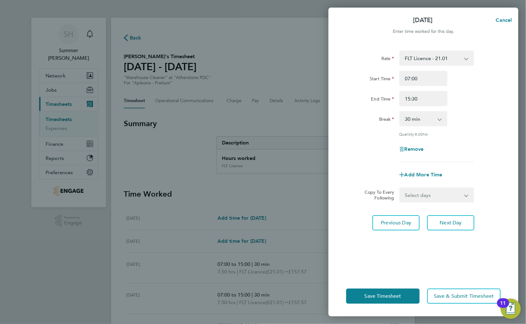
click at [424, 191] on select "Select days Day Tuesday Wednesday Thursday Friday" at bounding box center [433, 195] width 66 height 14
select select "DAY"
click at [400, 188] on select "Select days Day Tuesday Wednesday Thursday Friday" at bounding box center [433, 195] width 66 height 14
select select "2025-09-26"
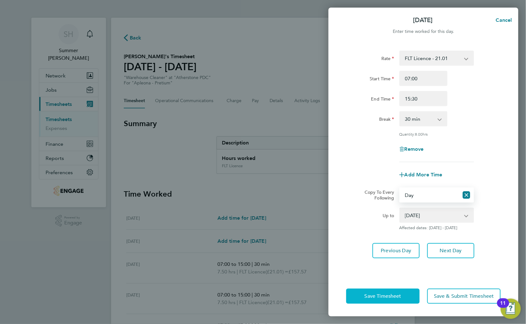
click at [395, 296] on span "Save Timesheet" at bounding box center [382, 296] width 37 height 6
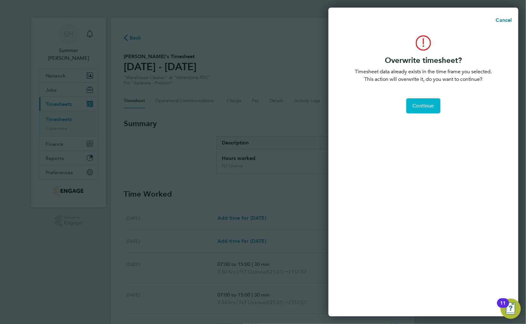
click at [423, 105] on span "Continue" at bounding box center [423, 106] width 22 height 6
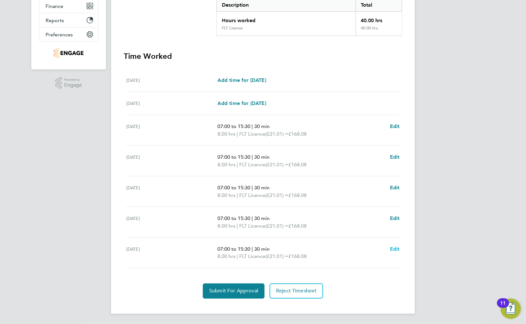
click at [393, 248] on span "Edit" at bounding box center [395, 249] width 10 height 6
select select "30"
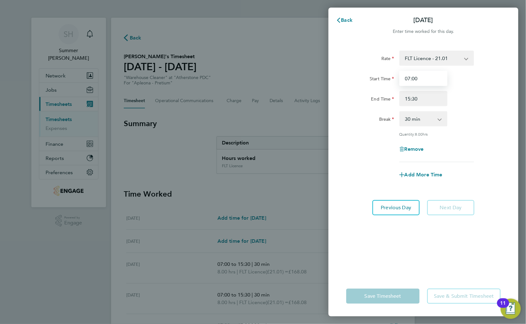
click at [409, 77] on input "07:00" at bounding box center [423, 78] width 48 height 15
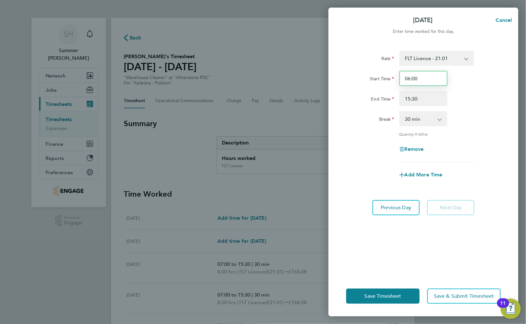
click at [416, 80] on input "06:00" at bounding box center [423, 78] width 48 height 15
type input "06:30"
click at [421, 99] on input "15:30" at bounding box center [423, 98] width 48 height 15
type input "14:00"
click at [506, 119] on div "Rate FLT Licence - 21.01 Start Time 06:30 End Time 14:00 Break 0 min 15 min 30 …" at bounding box center [423, 159] width 190 height 233
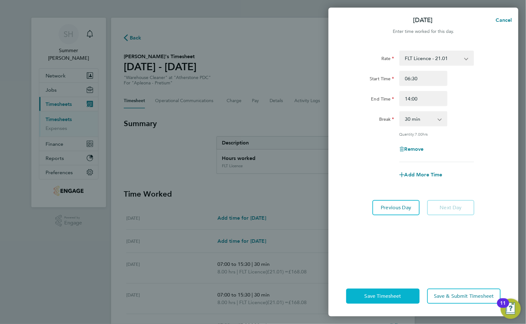
click at [390, 300] on button "Save Timesheet" at bounding box center [382, 296] width 73 height 15
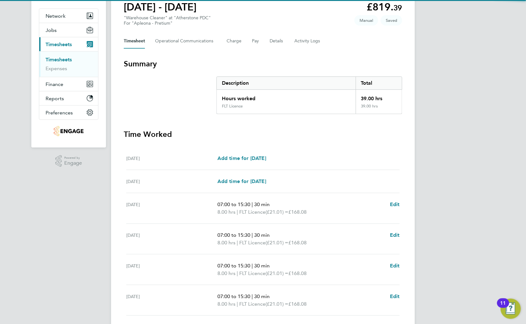
scroll to position [139, 0]
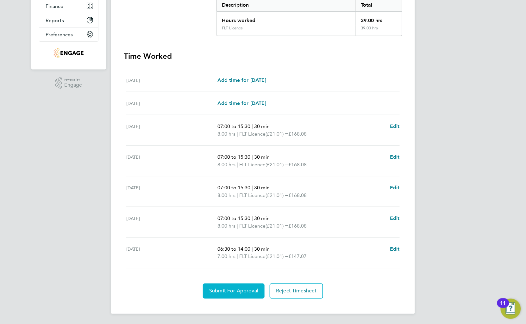
click at [233, 293] on span "Submit For Approval" at bounding box center [233, 291] width 49 height 6
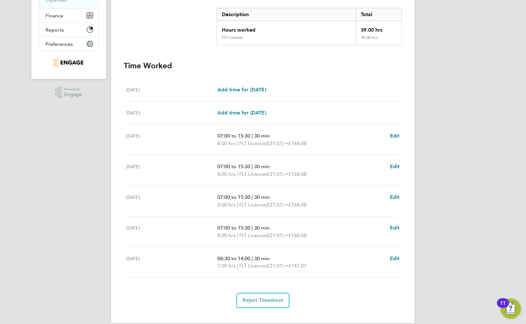
scroll to position [0, 0]
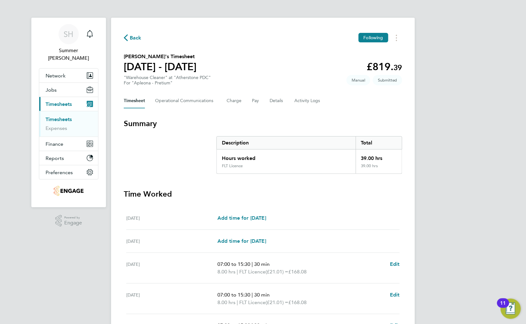
click at [62, 116] on link "Timesheets" at bounding box center [59, 119] width 26 height 6
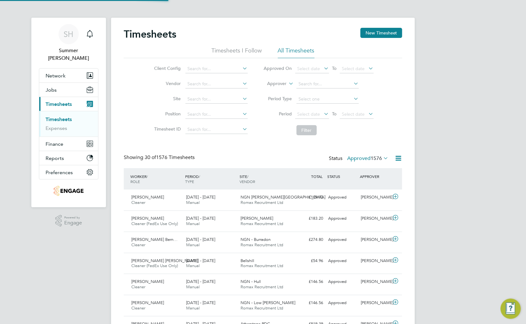
scroll to position [16, 55]
click at [379, 35] on button "New Timesheet" at bounding box center [381, 33] width 42 height 10
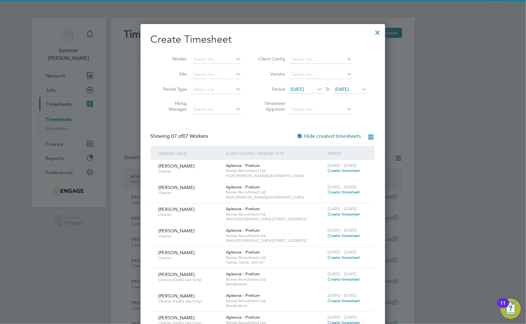
click at [304, 90] on span "12 Sep 2025" at bounding box center [298, 89] width 14 height 6
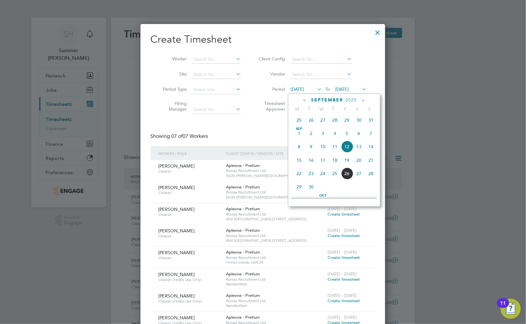
click at [360, 163] on span "20" at bounding box center [359, 160] width 12 height 12
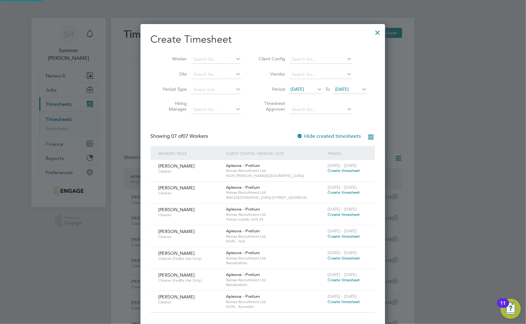
click at [353, 93] on span "20 Sep 2025" at bounding box center [350, 89] width 34 height 9
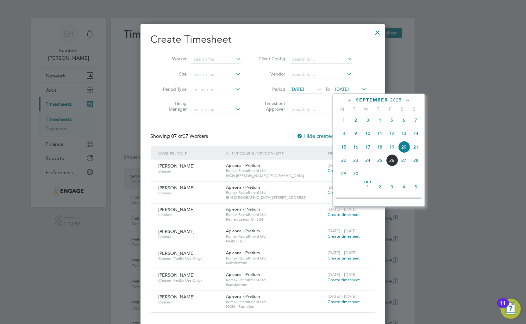
click at [398, 164] on span "27" at bounding box center [404, 160] width 12 height 12
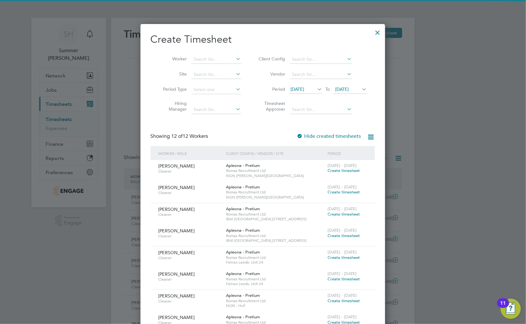
click at [346, 89] on span "27 Sep 2025" at bounding box center [342, 89] width 14 height 6
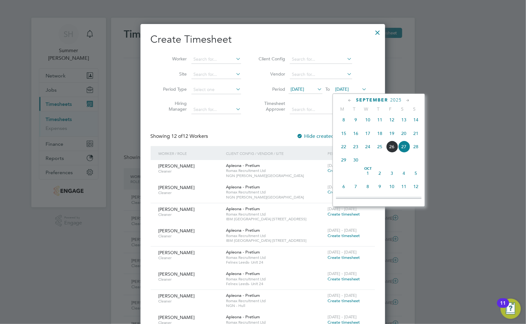
click at [395, 149] on span "26" at bounding box center [392, 147] width 12 height 12
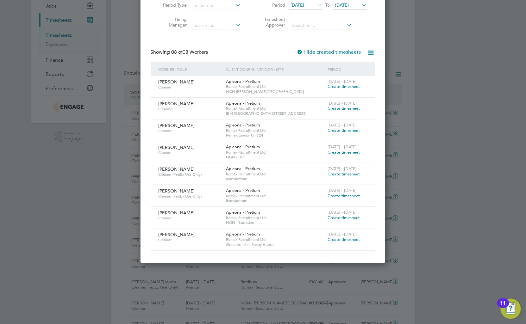
click at [333, 240] on span "Create timesheet" at bounding box center [344, 239] width 32 height 5
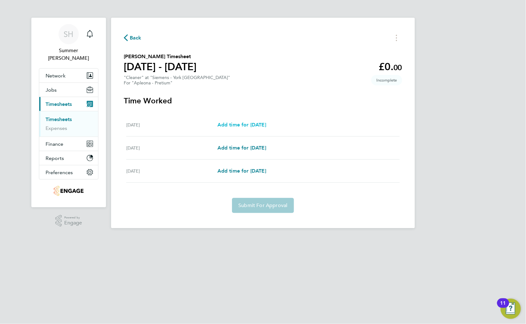
click at [263, 126] on span "Add time for Wed 24 Sep" at bounding box center [241, 125] width 49 height 6
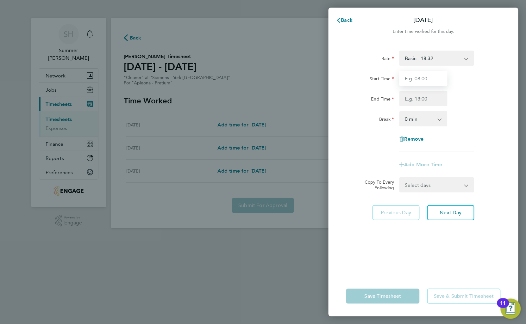
click at [411, 83] on input "Start Time" at bounding box center [423, 78] width 48 height 15
type input "16:30"
click at [413, 103] on input "End Time" at bounding box center [423, 98] width 48 height 15
type input "18:45"
click at [471, 110] on div "Rate Basic - 18.32 Start Time 16:30 End Time 18:45 Break 0 min 15 min 30 min 45…" at bounding box center [423, 102] width 154 height 102
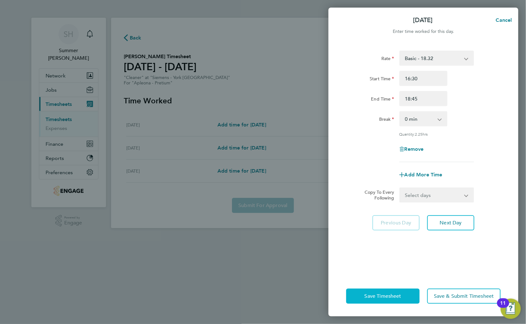
click at [380, 294] on span "Save Timesheet" at bounding box center [382, 296] width 37 height 6
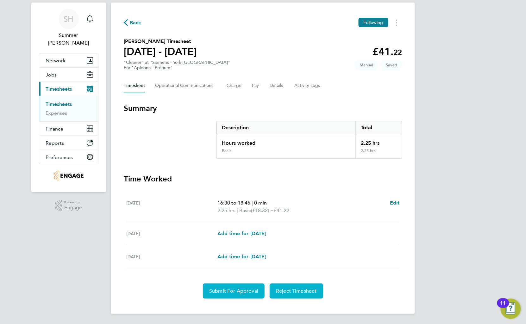
drag, startPoint x: 238, startPoint y: 290, endPoint x: 272, endPoint y: 286, distance: 34.6
click at [238, 290] on span "Submit For Approval" at bounding box center [233, 291] width 49 height 6
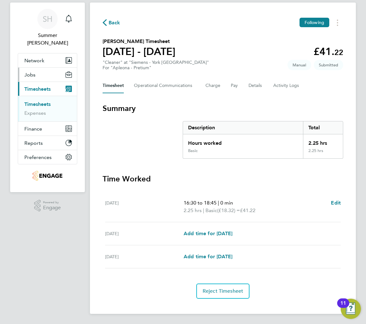
click at [33, 72] on span "Jobs" at bounding box center [29, 75] width 11 height 6
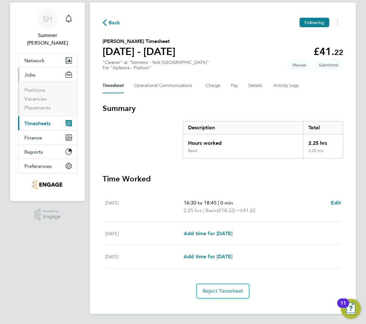
click at [40, 96] on li "Vacancies" at bounding box center [47, 100] width 47 height 9
click at [40, 96] on link "Vacancies" at bounding box center [35, 99] width 22 height 6
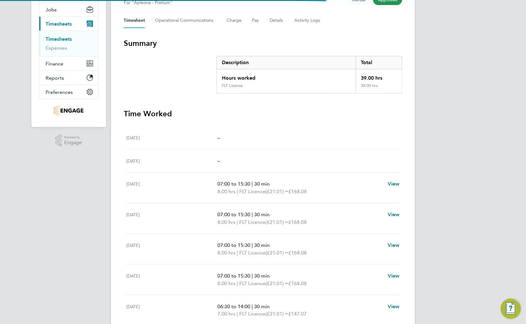
scroll to position [138, 0]
